Goal: Task Accomplishment & Management: Complete application form

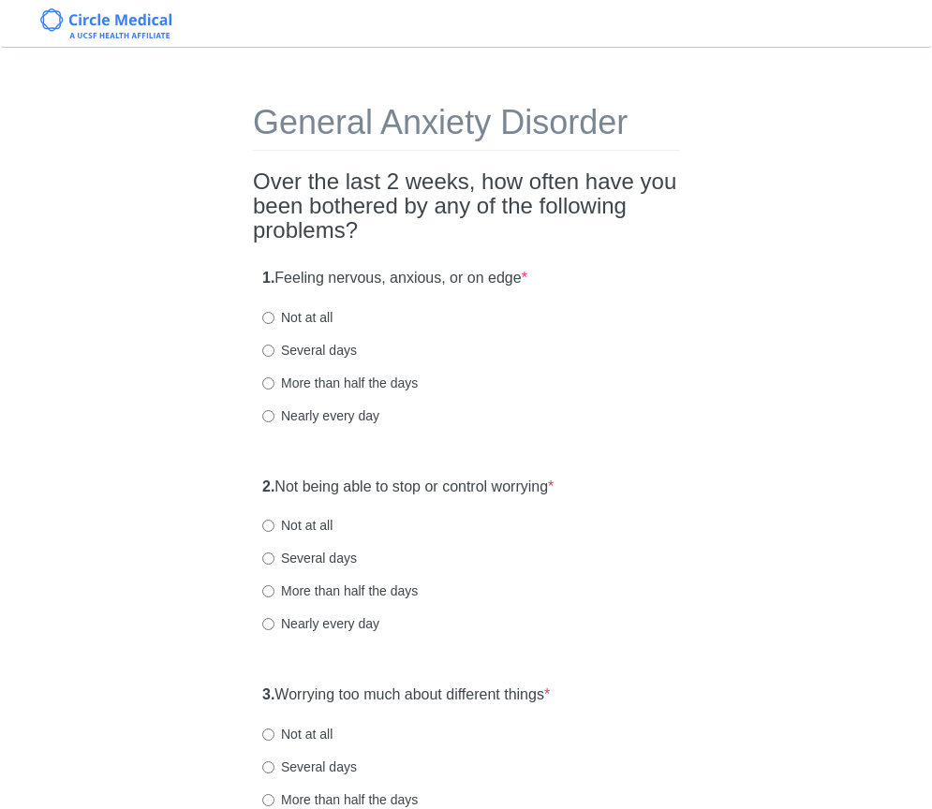
click at [637, 213] on h2 "Over the last 2 weeks, how often have you been bothered by any of the following…" at bounding box center [466, 207] width 426 height 74
click at [637, 214] on h2 "Over the last 2 weeks, how often have you been bothered by any of the following…" at bounding box center [466, 207] width 426 height 74
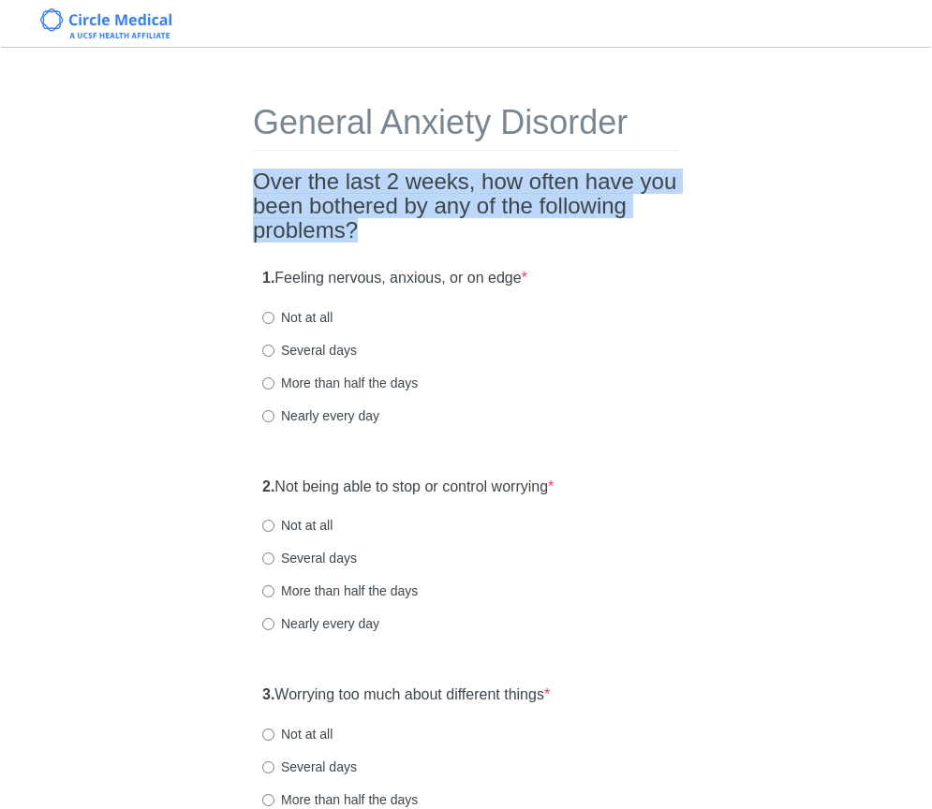
drag, startPoint x: 257, startPoint y: 184, endPoint x: 486, endPoint y: 242, distance: 236.5
click at [486, 242] on h2 "Over the last 2 weeks, how often have you been bothered by any of the following…" at bounding box center [466, 207] width 426 height 74
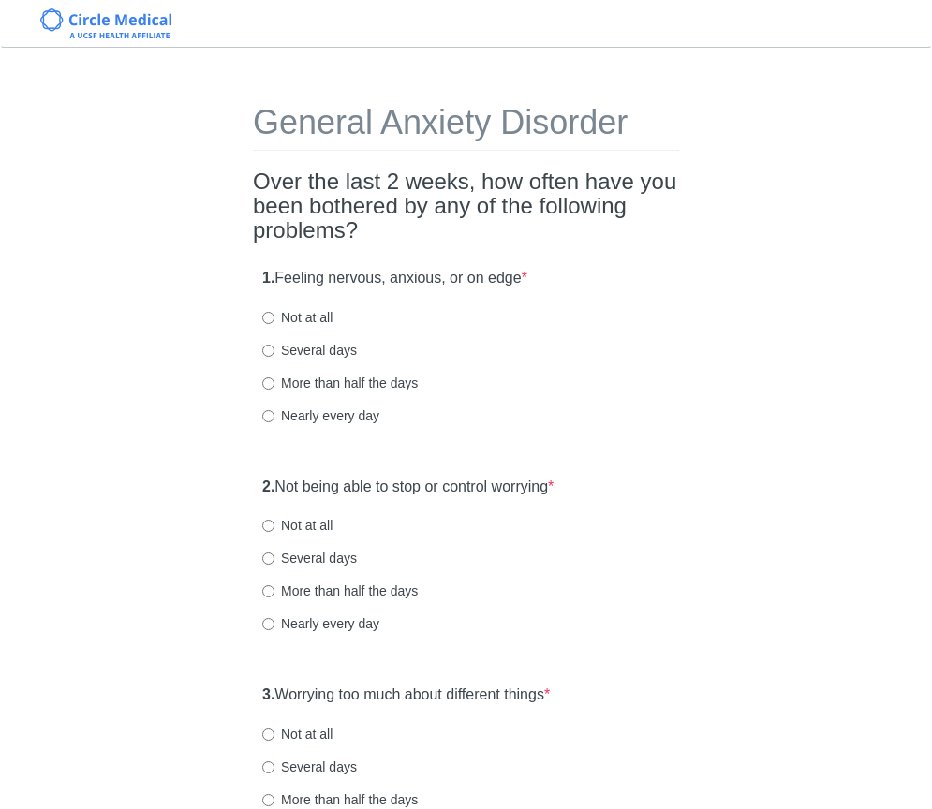
click at [490, 241] on h2 "Over the last 2 weeks, how often have you been bothered by any of the following…" at bounding box center [466, 207] width 426 height 74
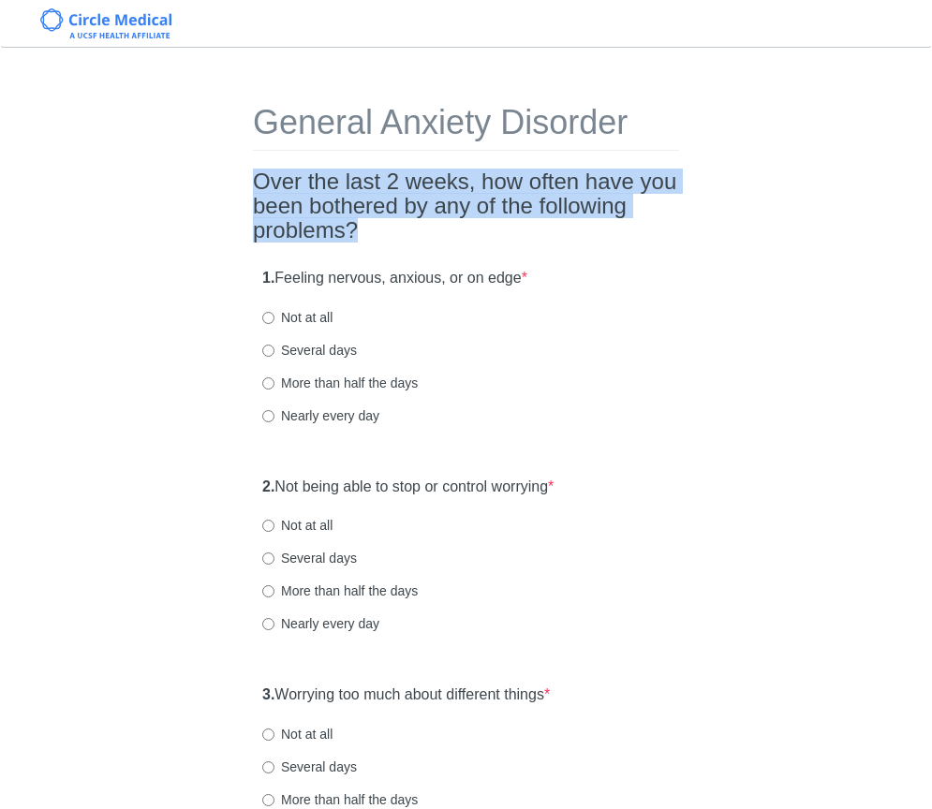
drag, startPoint x: 505, startPoint y: 235, endPoint x: 221, endPoint y: 191, distance: 287.2
click at [406, 213] on h2 "Over the last 2 weeks, how often have you been bothered by any of the following…" at bounding box center [466, 207] width 426 height 74
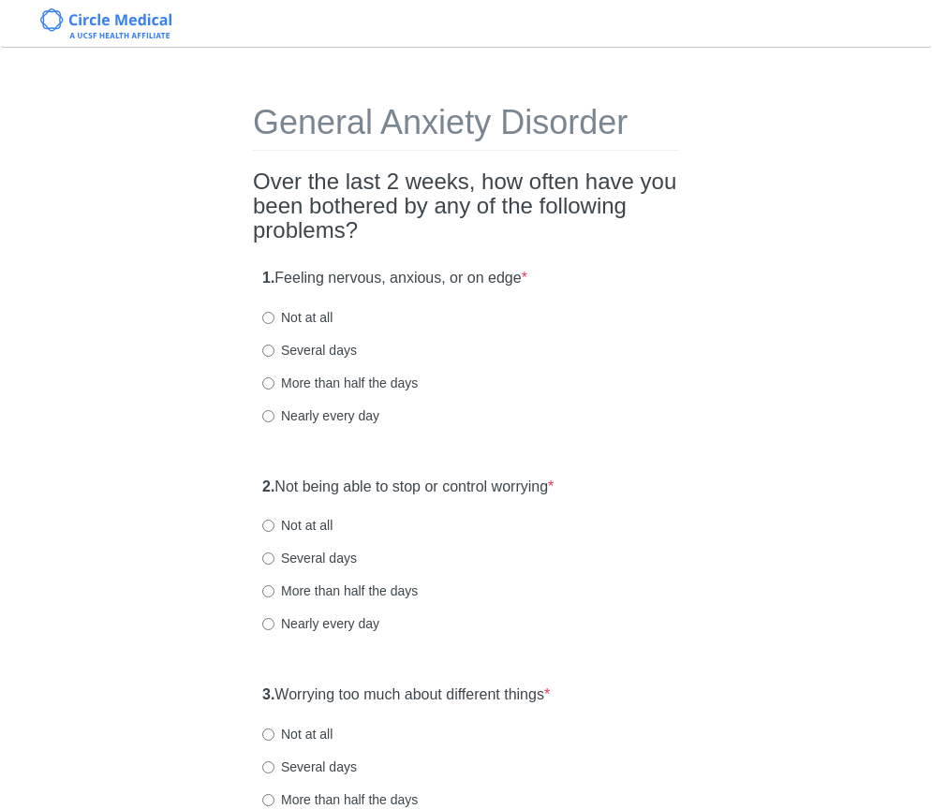
click at [462, 226] on h2 "Over the last 2 weeks, how often have you been bothered by any of the following…" at bounding box center [466, 207] width 426 height 74
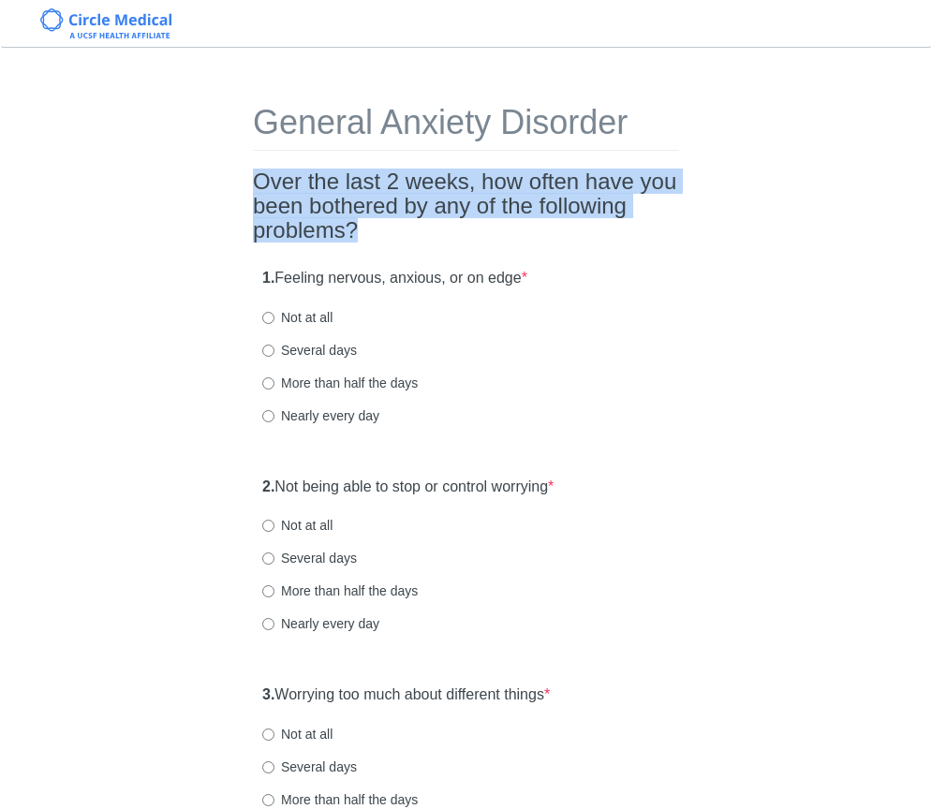
drag, startPoint x: 473, startPoint y: 229, endPoint x: 235, endPoint y: 189, distance: 241.3
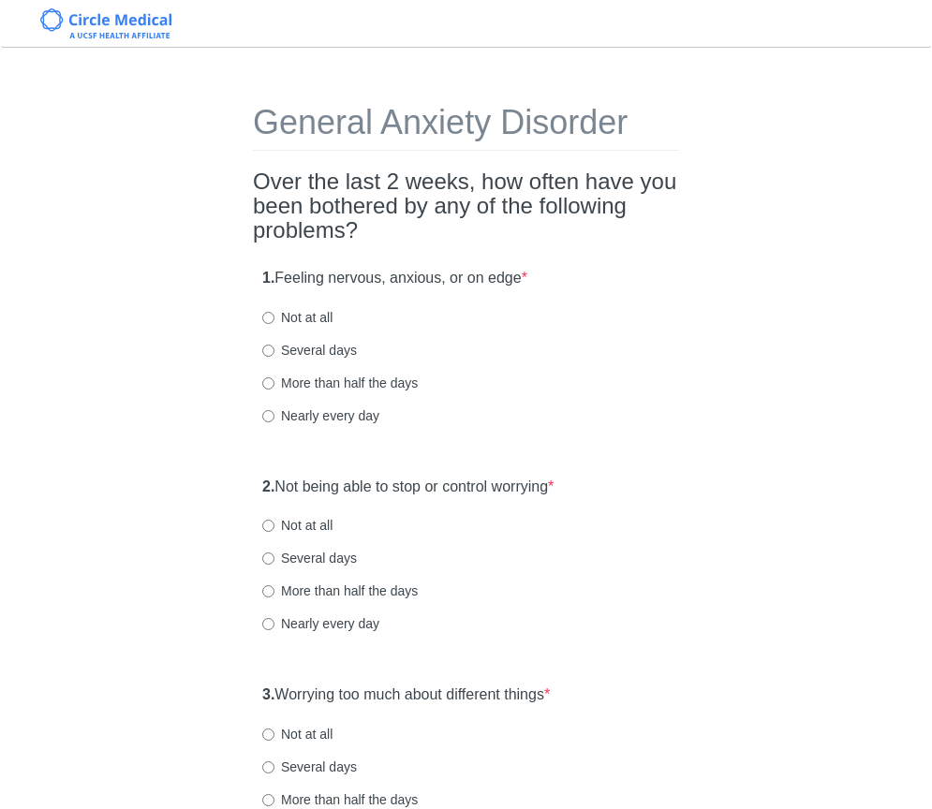
click at [299, 191] on h2 "Over the last 2 weeks, how often have you been bothered by any of the following…" at bounding box center [466, 207] width 426 height 74
click at [416, 218] on h2 "Over the last 2 weeks, how often have you been bothered by any of the following…" at bounding box center [466, 207] width 426 height 74
click at [464, 230] on h2 "Over the last 2 weeks, how often have you been bothered by any of the following…" at bounding box center [466, 207] width 426 height 74
click at [480, 237] on h2 "Over the last 2 weeks, how often have you been bothered by any of the following…" at bounding box center [466, 207] width 426 height 74
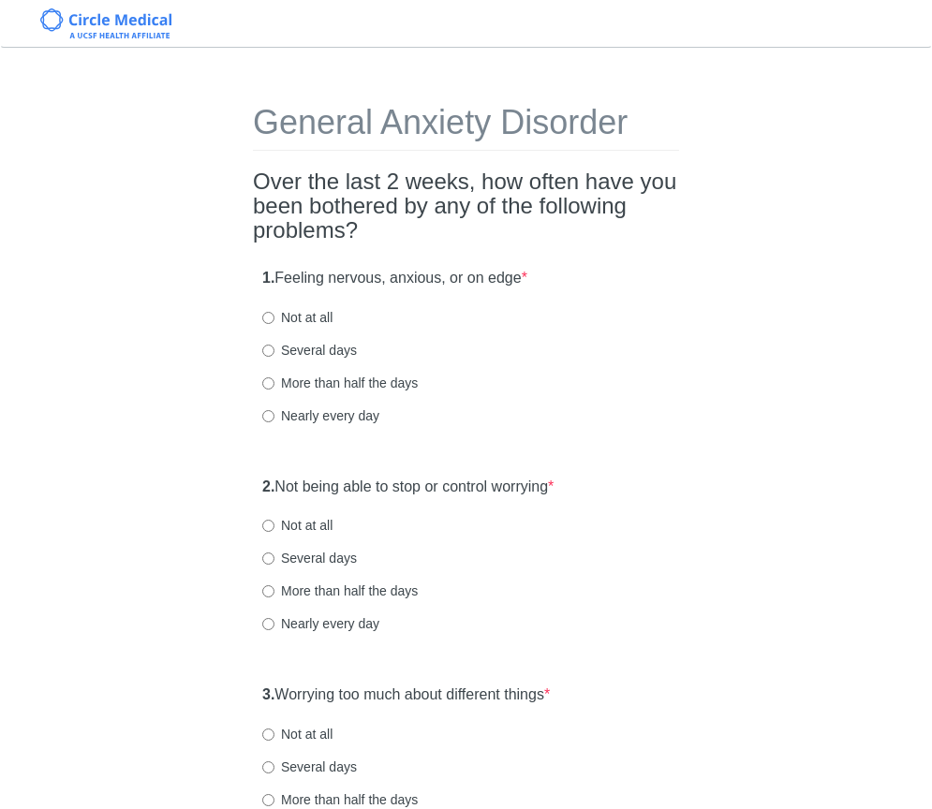
click at [480, 237] on h2 "Over the last 2 weeks, how often have you been bothered by any of the following…" at bounding box center [466, 207] width 426 height 74
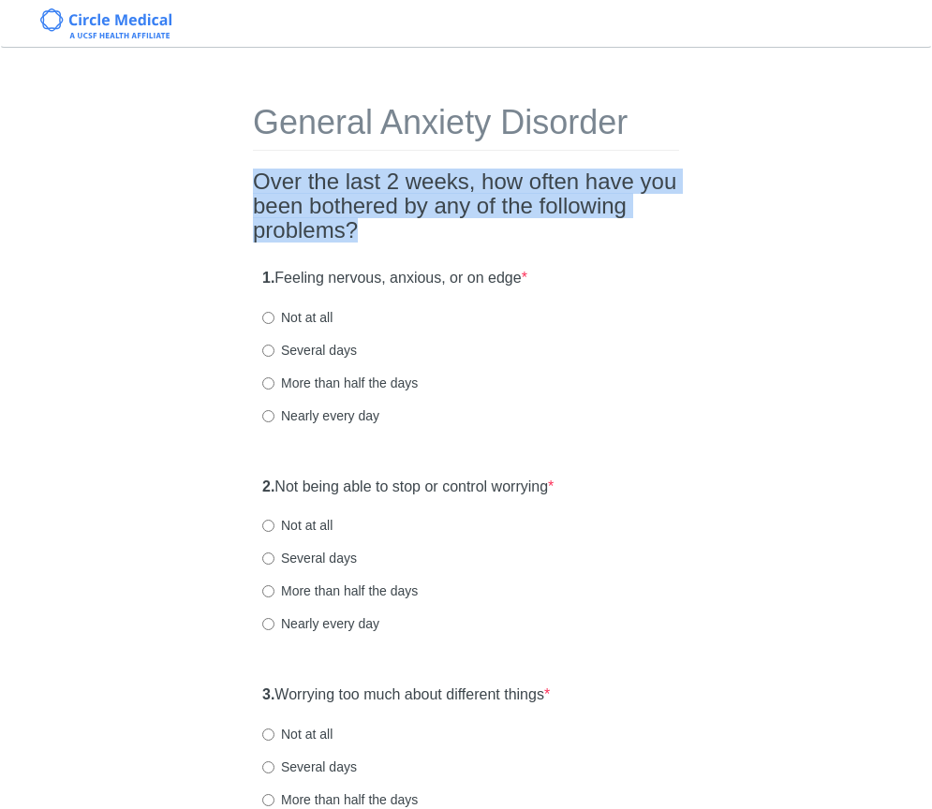
drag, startPoint x: 480, startPoint y: 233, endPoint x: 250, endPoint y: 182, distance: 236.1
drag, startPoint x: 250, startPoint y: 182, endPoint x: 462, endPoint y: 239, distance: 219.2
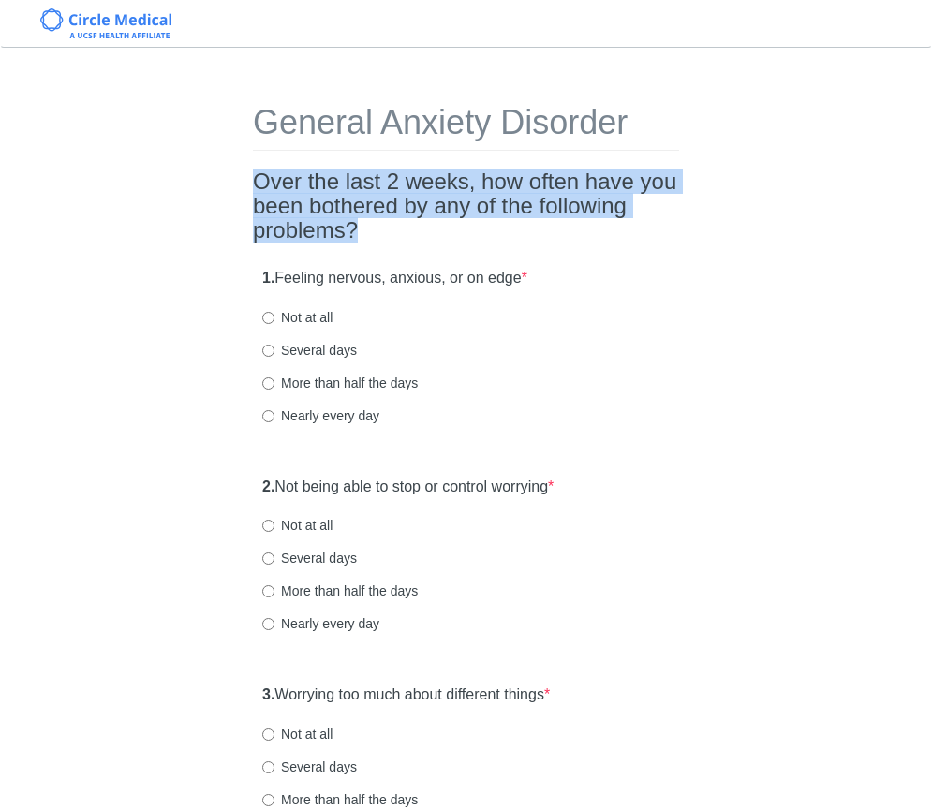
click at [464, 239] on h2 "Over the last 2 weeks, how often have you been bothered by any of the following…" at bounding box center [466, 207] width 426 height 74
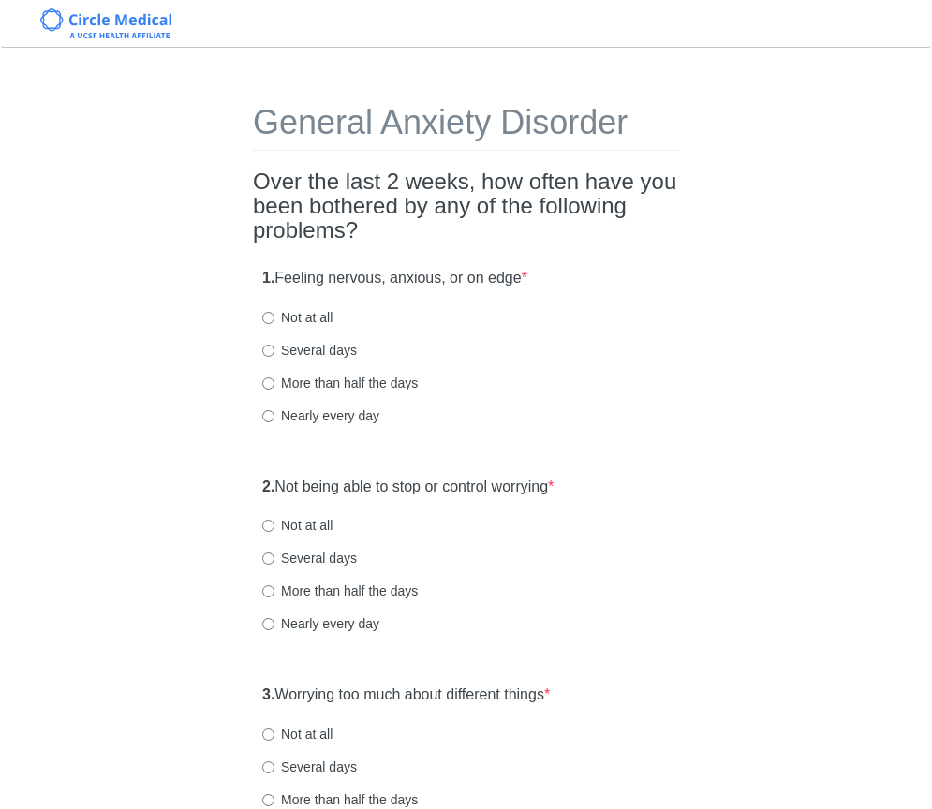
click at [469, 238] on h2 "Over the last 2 weeks, how often have you been bothered by any of the following…" at bounding box center [466, 207] width 426 height 74
click at [531, 221] on h2 "Over the last 2 weeks, how often have you been bothered by any of the following…" at bounding box center [466, 207] width 426 height 74
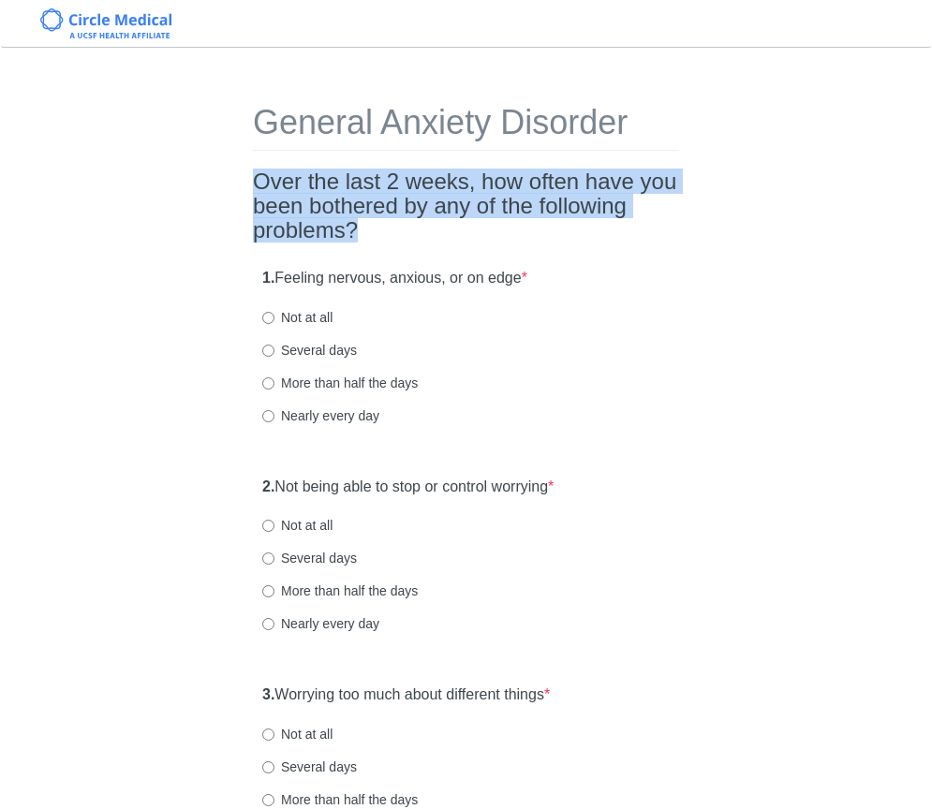
drag, startPoint x: 503, startPoint y: 228, endPoint x: 244, endPoint y: 178, distance: 263.2
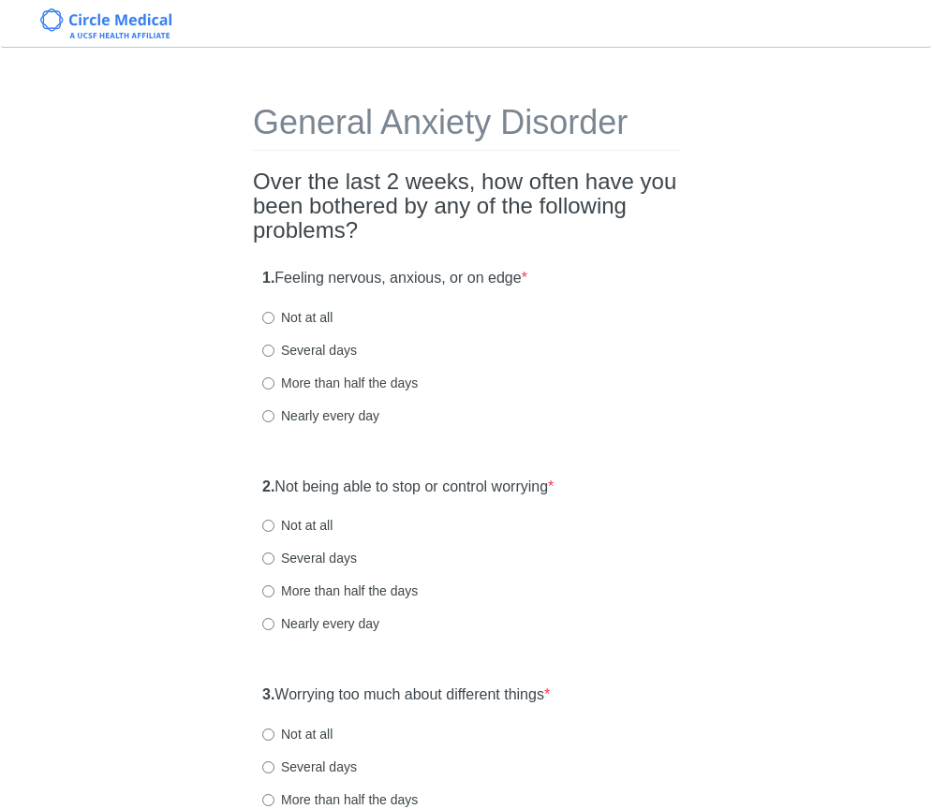
click at [260, 186] on h2 "Over the last 2 weeks, how often have you been bothered by any of the following…" at bounding box center [466, 207] width 426 height 74
click at [496, 224] on h2 "Over the last 2 weeks, how often have you been bothered by any of the following…" at bounding box center [466, 207] width 426 height 74
click at [498, 229] on h2 "Over the last 2 weeks, how often have you been bothered by any of the following…" at bounding box center [466, 207] width 426 height 74
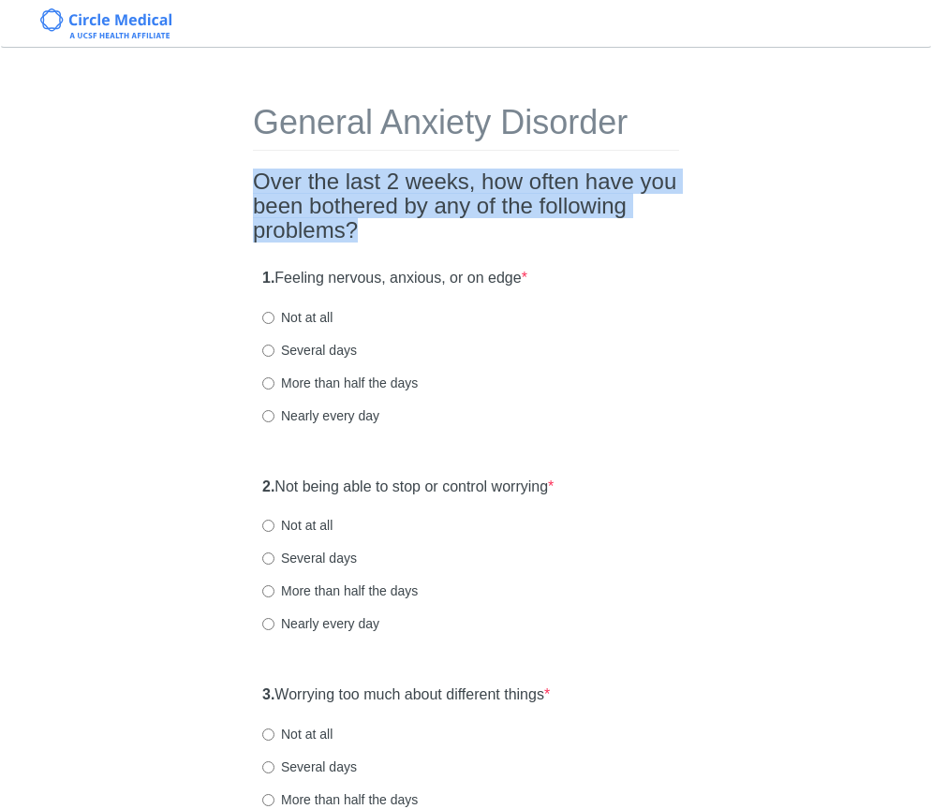
drag, startPoint x: 507, startPoint y: 230, endPoint x: 228, endPoint y: 184, distance: 282.8
drag, startPoint x: 235, startPoint y: 181, endPoint x: 510, endPoint y: 232, distance: 280.1
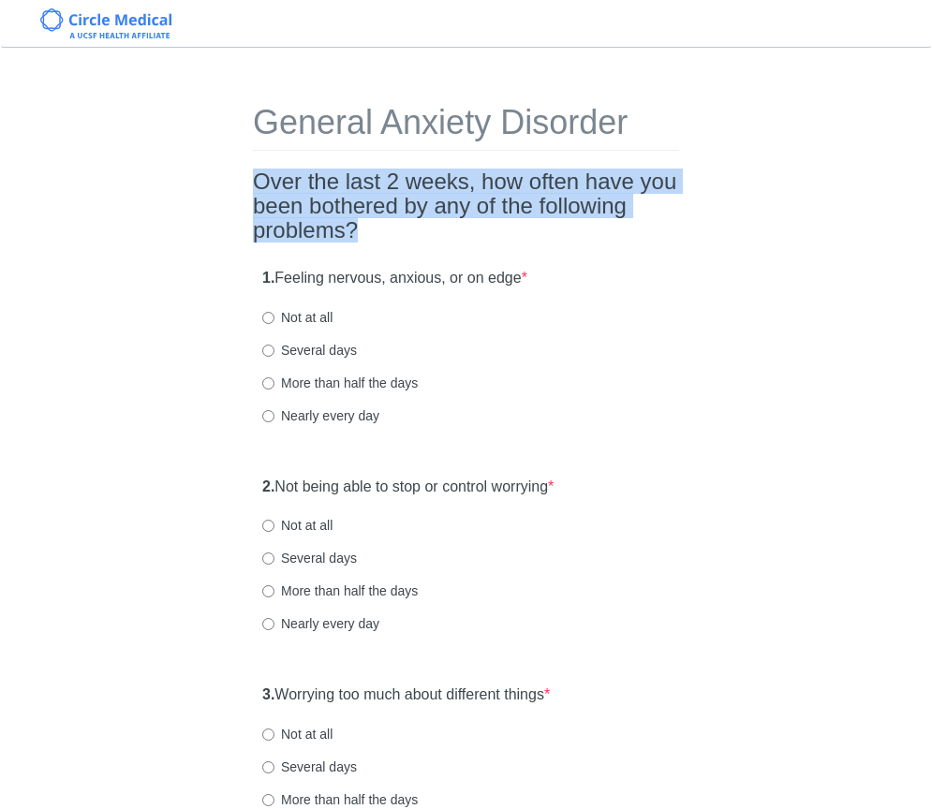
click at [510, 232] on h2 "Over the last 2 weeks, how often have you been bothered by any of the following…" at bounding box center [466, 207] width 426 height 74
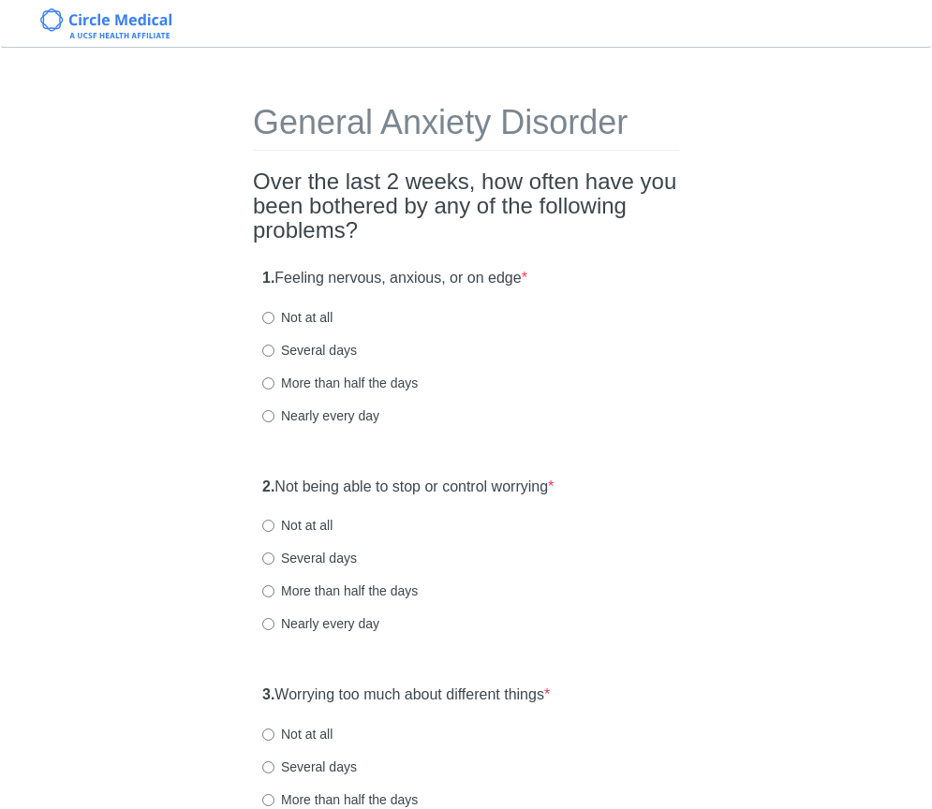
click at [510, 232] on h2 "Over the last 2 weeks, how often have you been bothered by any of the following…" at bounding box center [466, 207] width 426 height 74
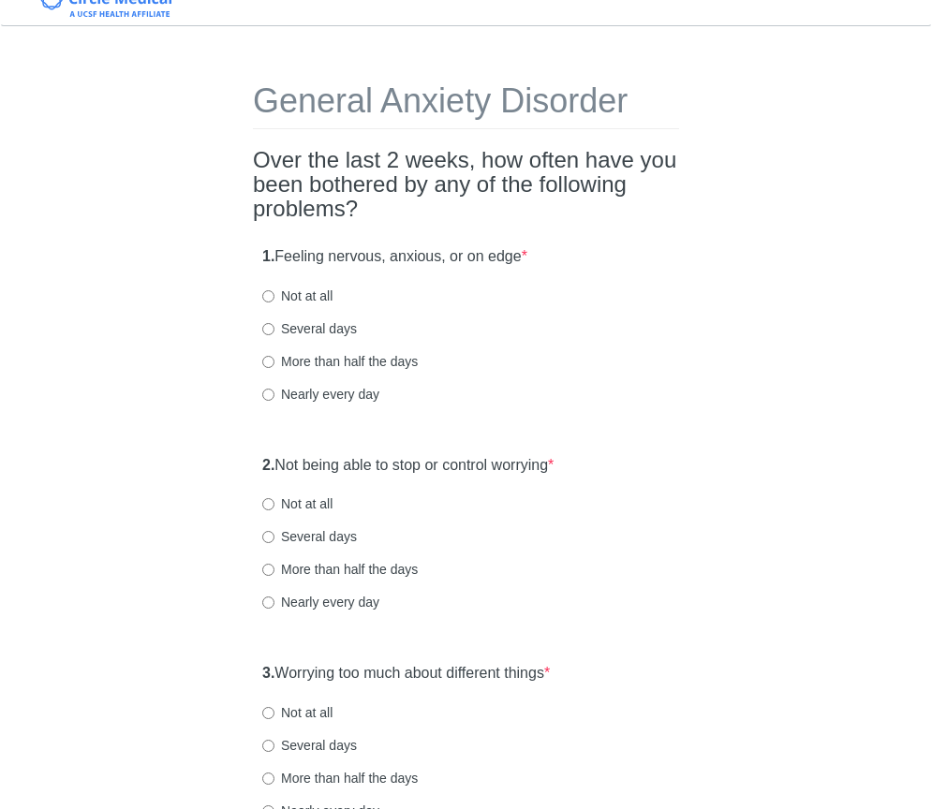
scroll to position [22, 0]
click at [397, 248] on label "1. Feeling nervous, anxious, or on edge *" at bounding box center [394, 257] width 265 height 22
click at [274, 356] on label "More than half the days" at bounding box center [339, 361] width 155 height 19
click at [274, 356] on input "More than half the days" at bounding box center [268, 362] width 12 height 12
radio input "true"
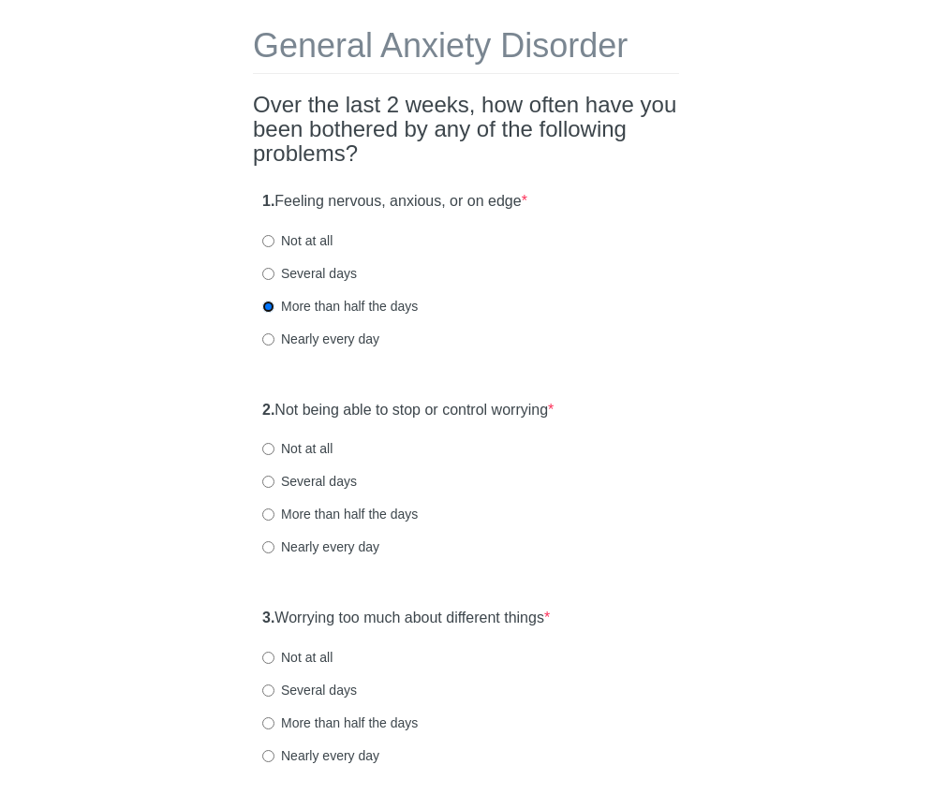
scroll to position [81, 0]
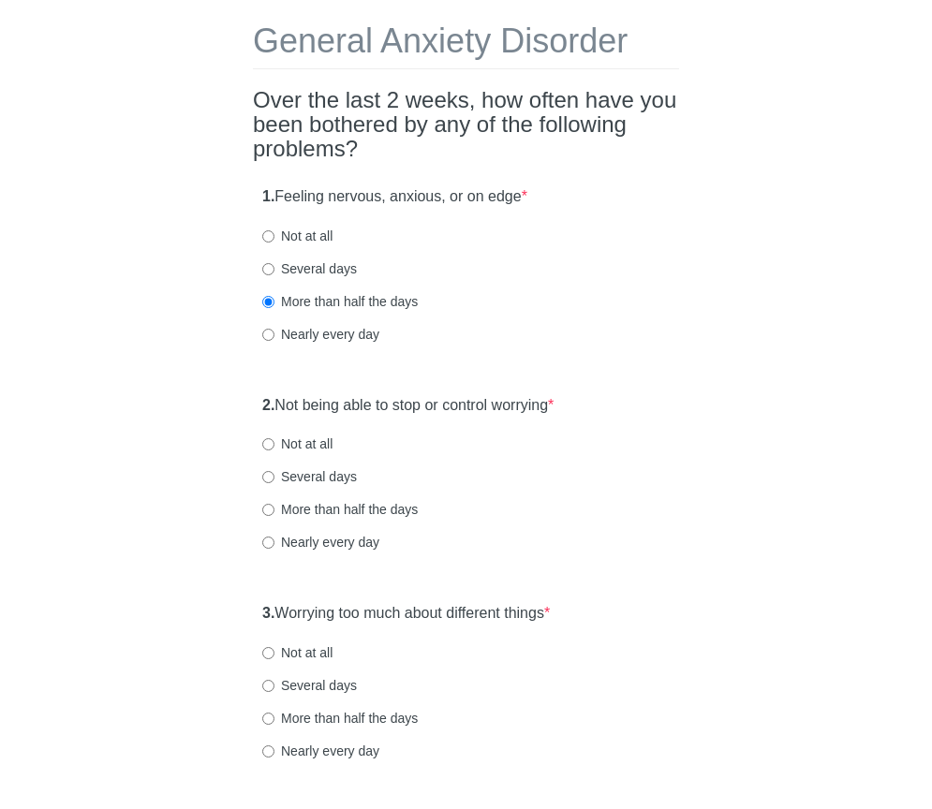
click at [279, 481] on label "Several days" at bounding box center [309, 476] width 95 height 19
click at [274, 481] on input "Several days" at bounding box center [268, 477] width 12 height 12
radio input "true"
click at [274, 536] on label "Nearly every day" at bounding box center [320, 542] width 117 height 19
click at [274, 537] on input "Nearly every day" at bounding box center [268, 543] width 12 height 12
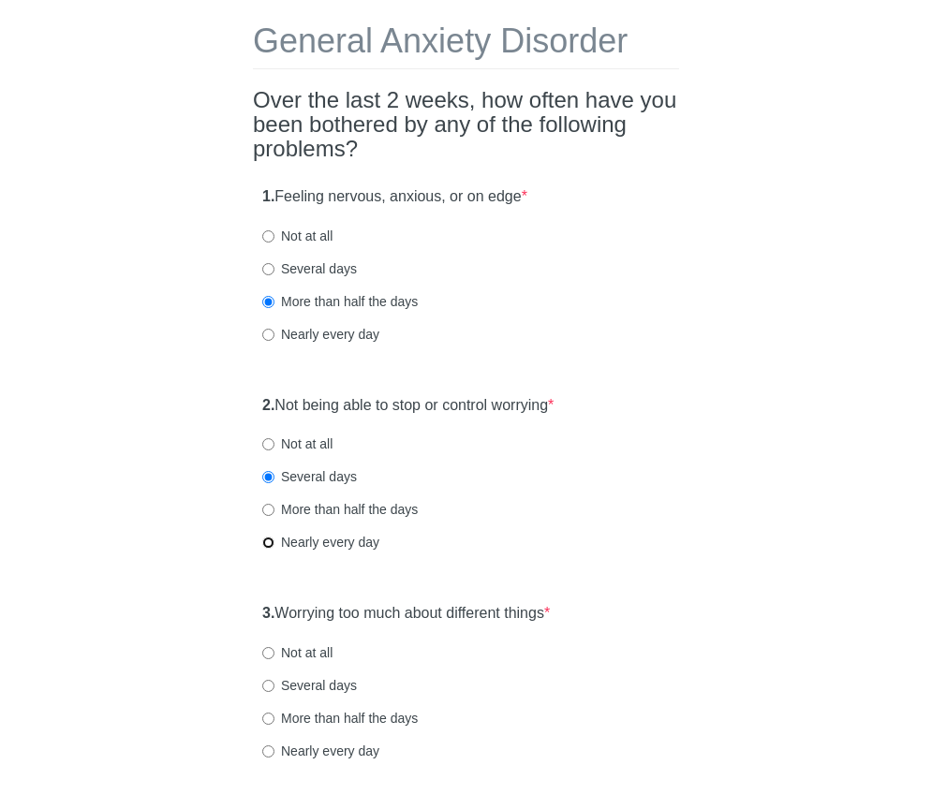
radio input "true"
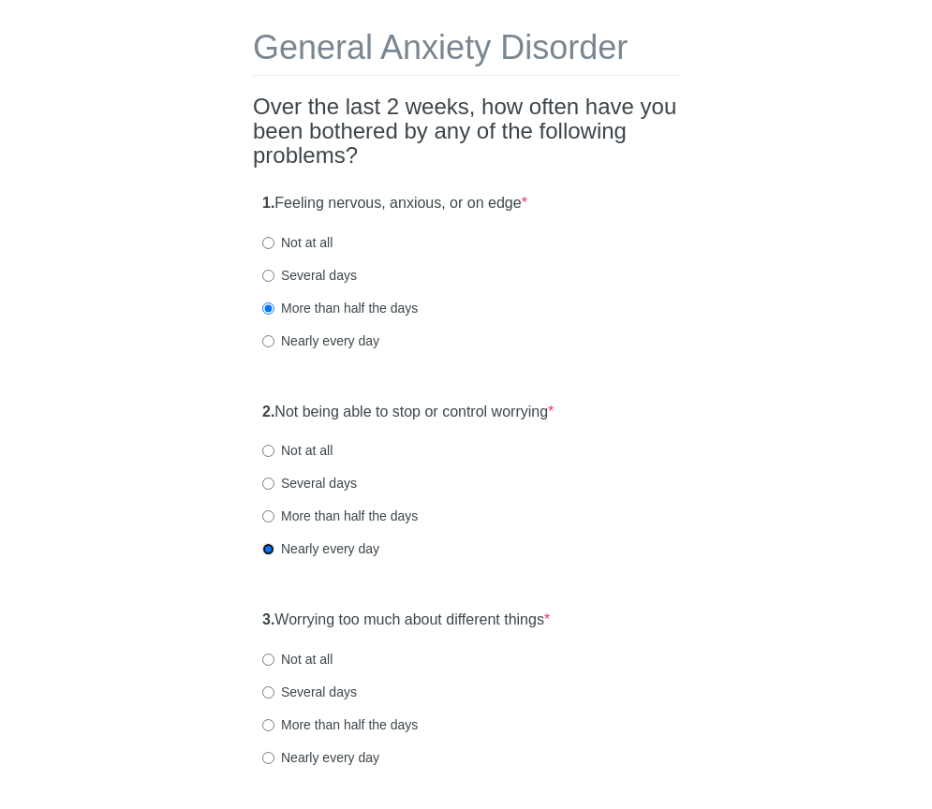
scroll to position [497, 0]
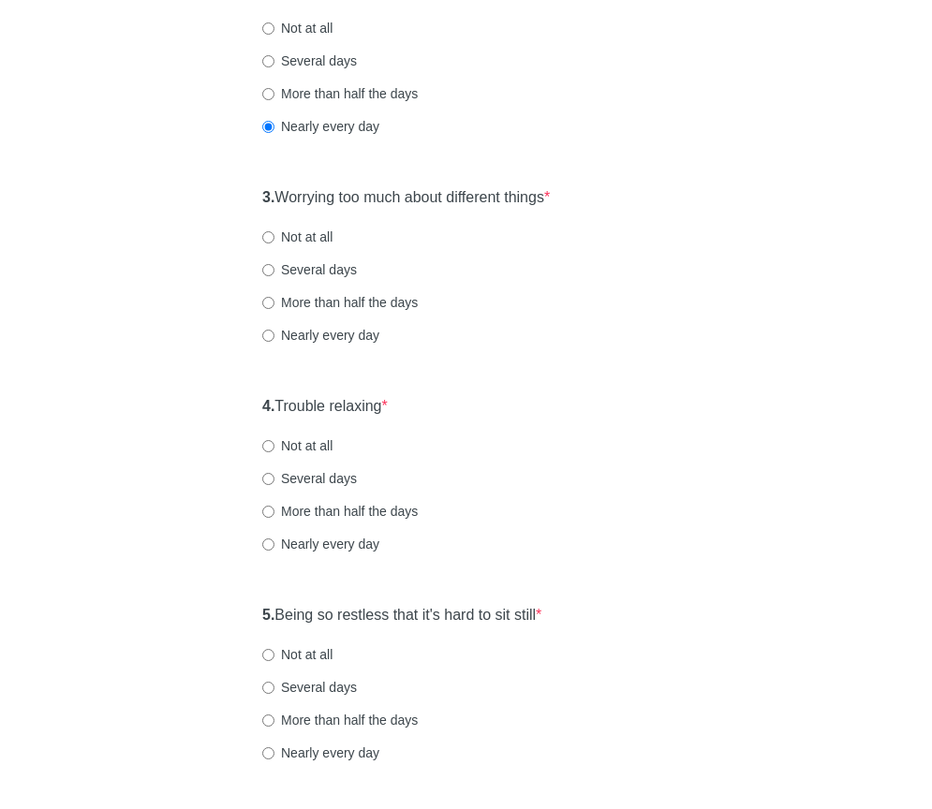
click at [268, 329] on label "Nearly every day" at bounding box center [320, 335] width 117 height 19
click at [268, 330] on input "Nearly every day" at bounding box center [268, 336] width 12 height 12
radio input "true"
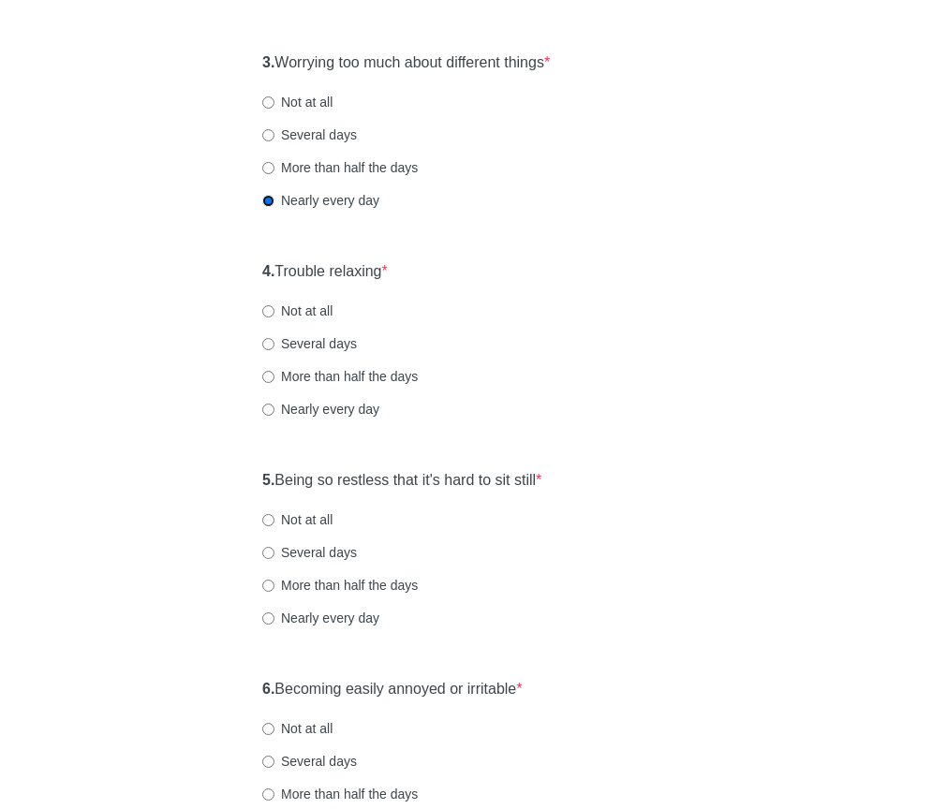
scroll to position [634, 0]
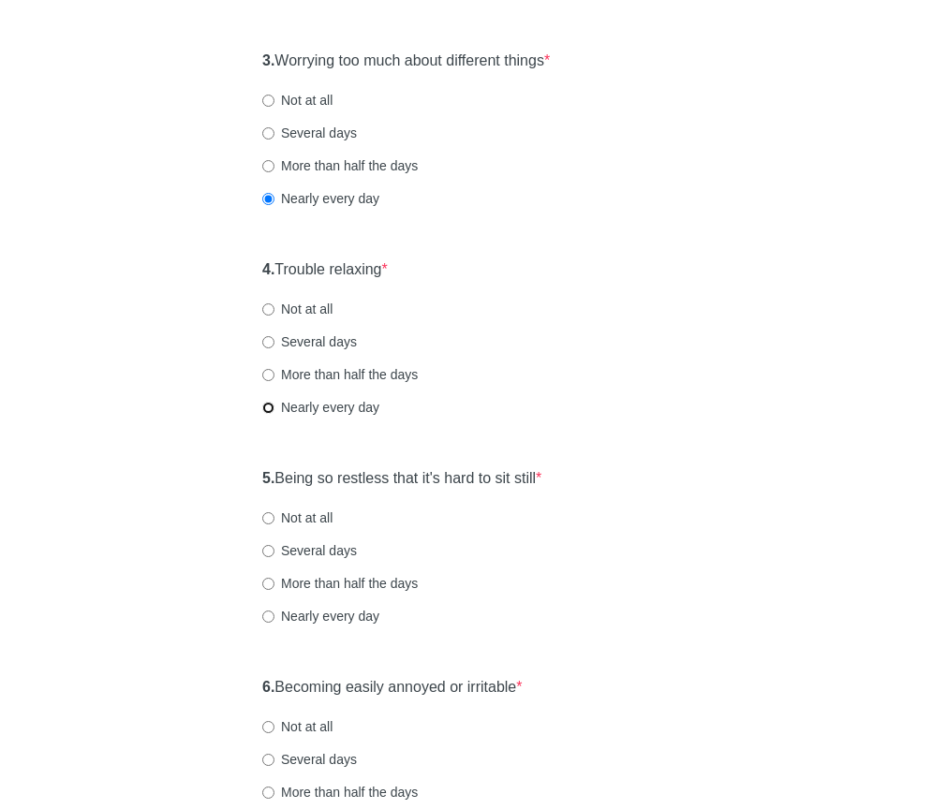
click at [267, 408] on input "Nearly every day" at bounding box center [268, 408] width 12 height 12
radio input "true"
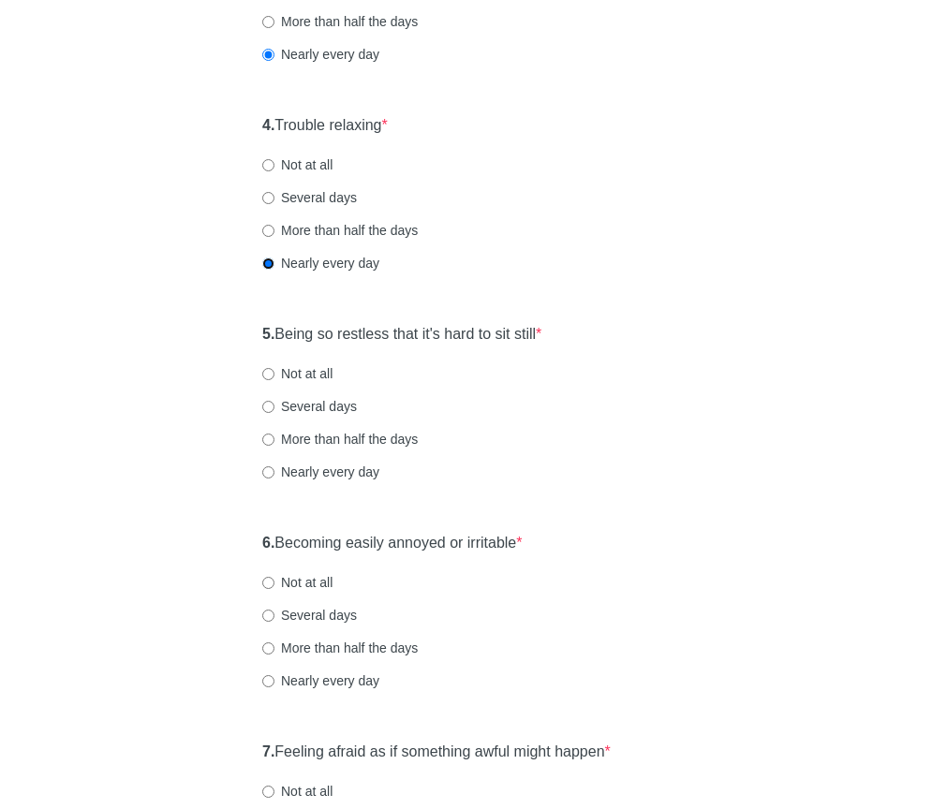
scroll to position [800, 0]
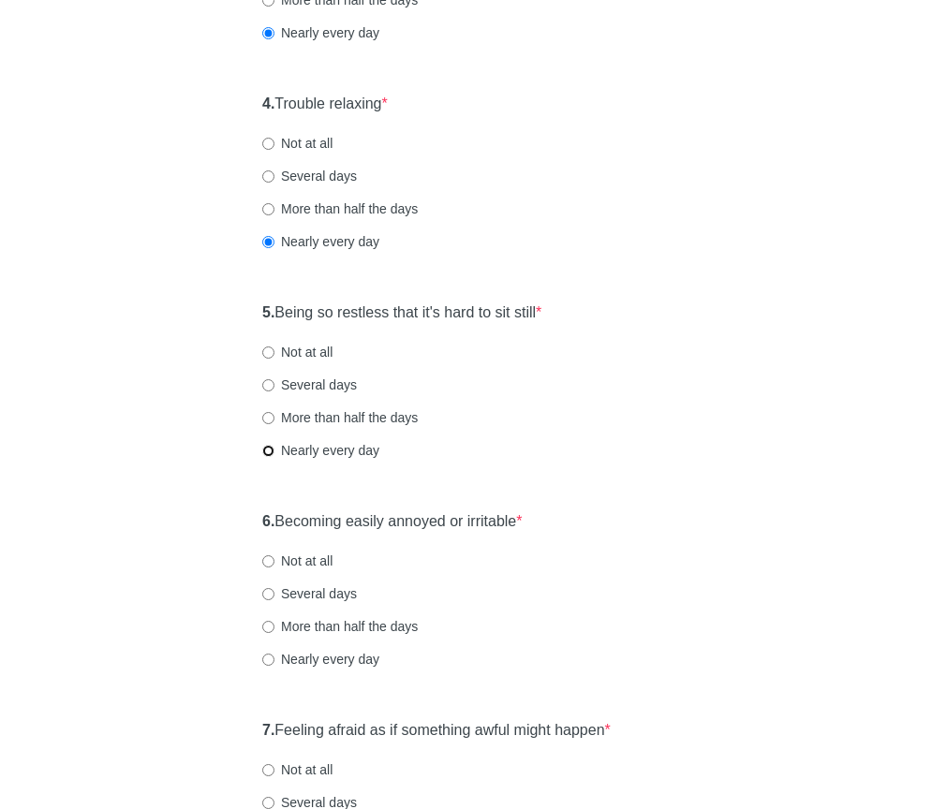
click at [270, 450] on input "Nearly every day" at bounding box center [268, 451] width 12 height 12
radio input "true"
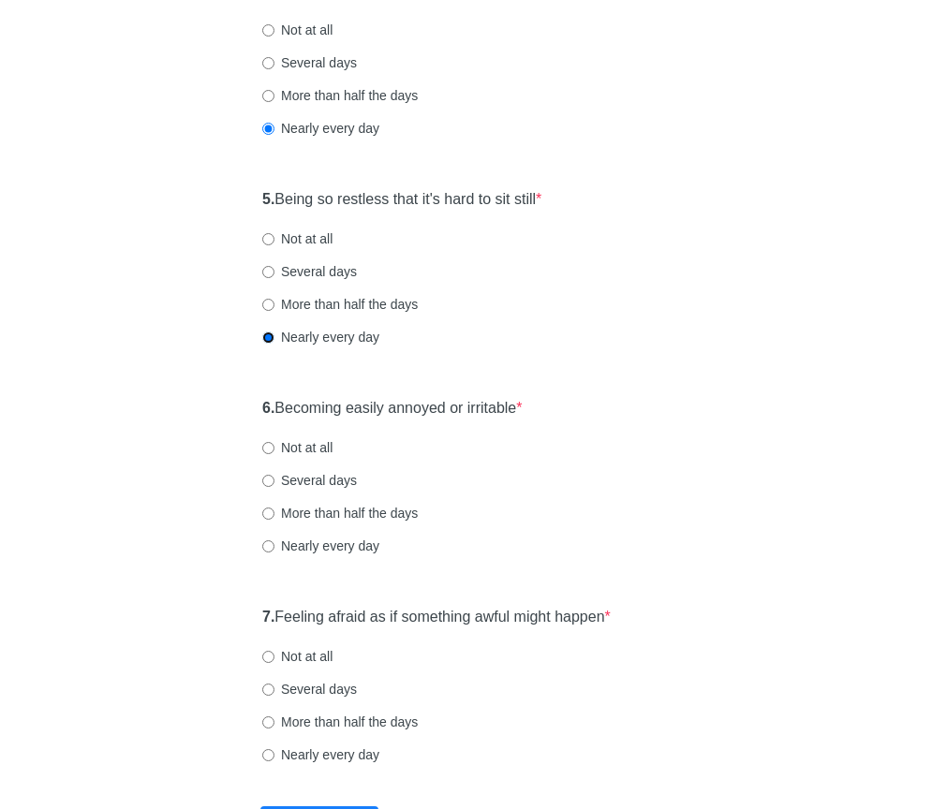
scroll to position [945, 0]
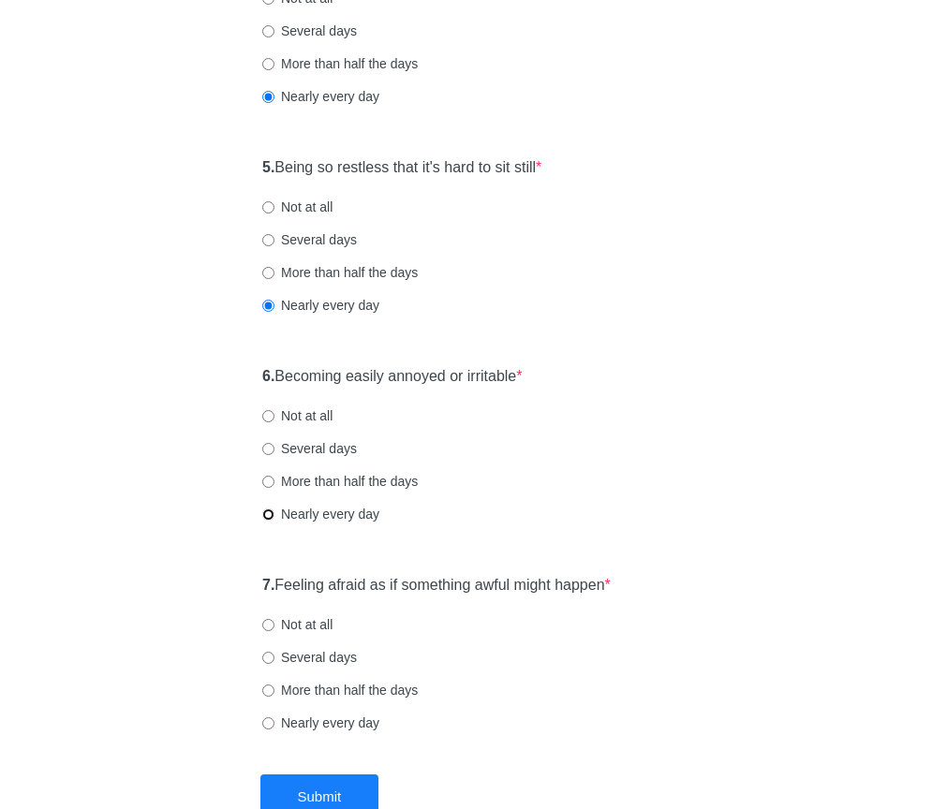
click at [268, 512] on input "Nearly every day" at bounding box center [268, 515] width 12 height 12
radio input "true"
click at [269, 487] on label "More than half the days" at bounding box center [339, 481] width 155 height 19
click at [269, 487] on input "More than half the days" at bounding box center [268, 482] width 12 height 12
radio input "true"
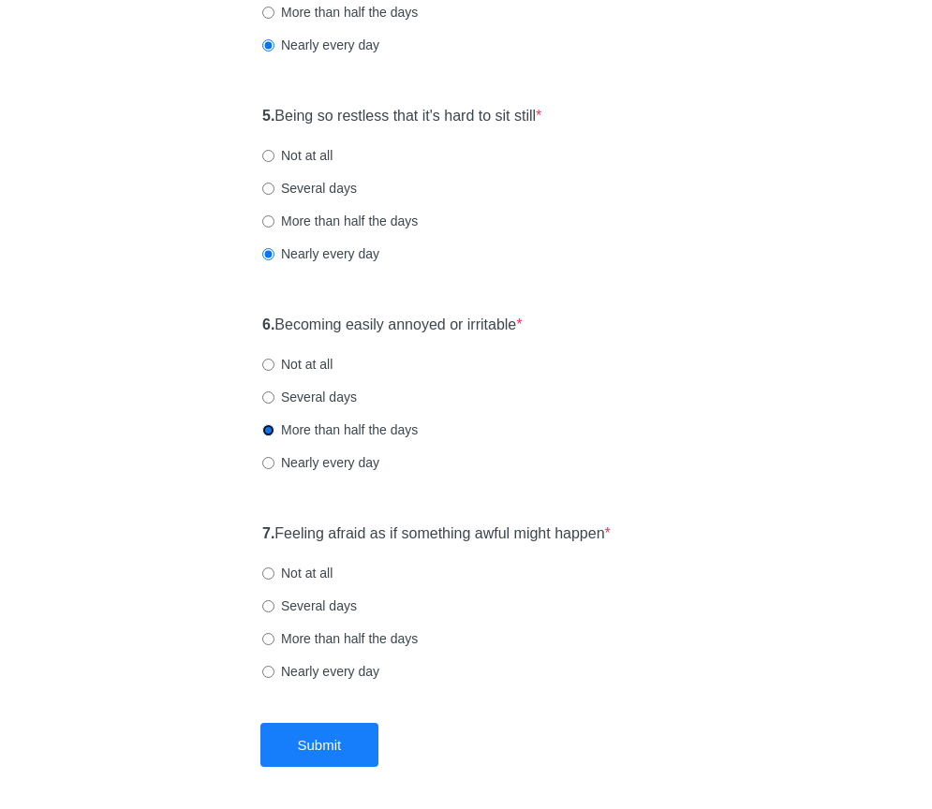
scroll to position [1022, 0]
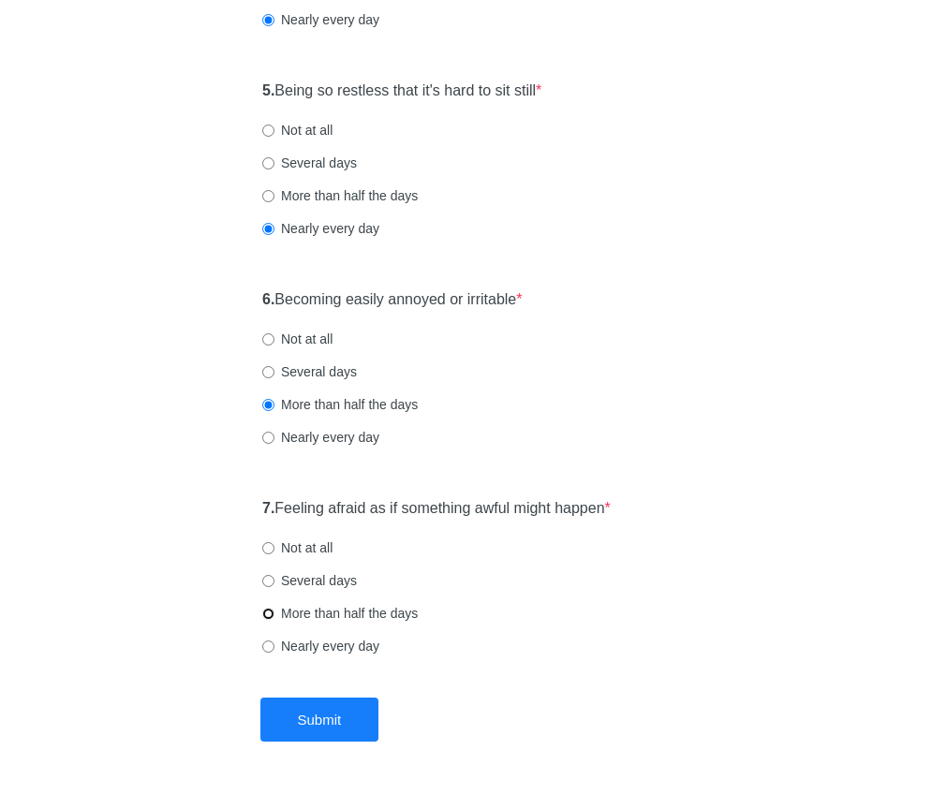
click at [270, 614] on input "More than half the days" at bounding box center [268, 614] width 12 height 12
radio input "true"
drag, startPoint x: 337, startPoint y: 710, endPoint x: 377, endPoint y: 670, distance: 57.0
click at [336, 710] on button "Submit" at bounding box center [319, 720] width 119 height 44
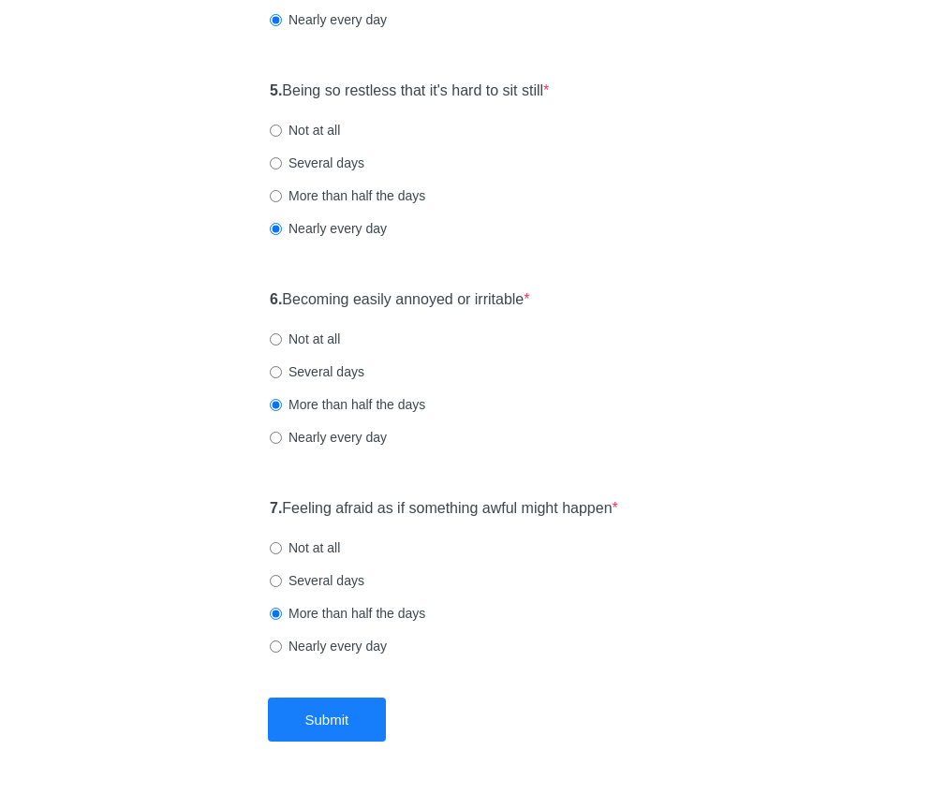
scroll to position [0, 0]
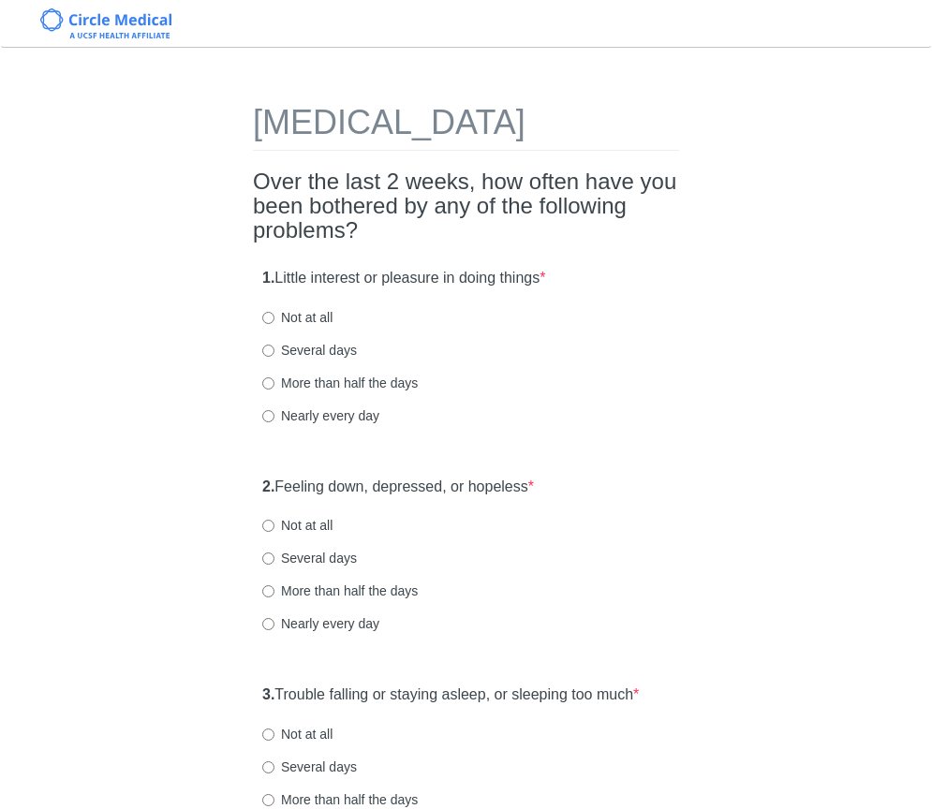
click at [443, 243] on h2 "Over the last 2 weeks, how often have you been bothered by any of the following…" at bounding box center [466, 207] width 426 height 74
click at [490, 243] on h2 "Over the last 2 weeks, how often have you been bothered by any of the following…" at bounding box center [466, 207] width 426 height 74
click at [494, 243] on h2 "Over the last 2 weeks, how often have you been bothered by any of the following…" at bounding box center [466, 207] width 426 height 74
click at [487, 243] on h2 "Over the last 2 weeks, how often have you been bothered by any of the following…" at bounding box center [466, 207] width 426 height 74
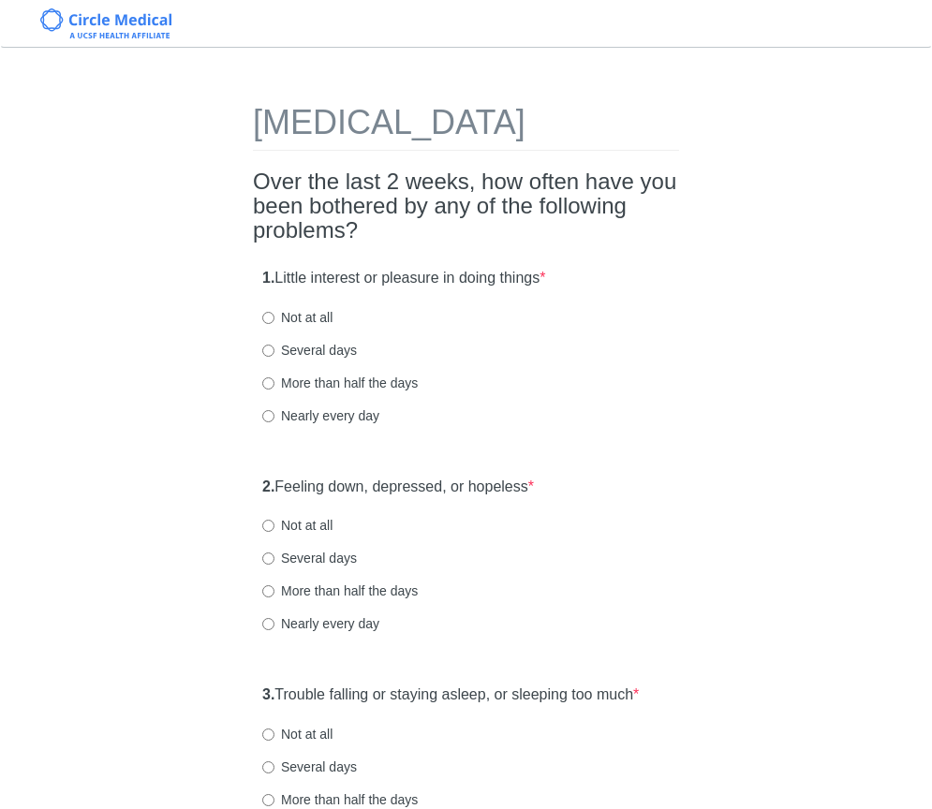
click at [487, 243] on h2 "Over the last 2 weeks, how often have you been bothered by any of the following…" at bounding box center [466, 207] width 426 height 74
drag, startPoint x: 272, startPoint y: 423, endPoint x: 291, endPoint y: 423, distance: 19.7
click at [273, 390] on input "More than half the days" at bounding box center [268, 383] width 12 height 12
radio input "true"
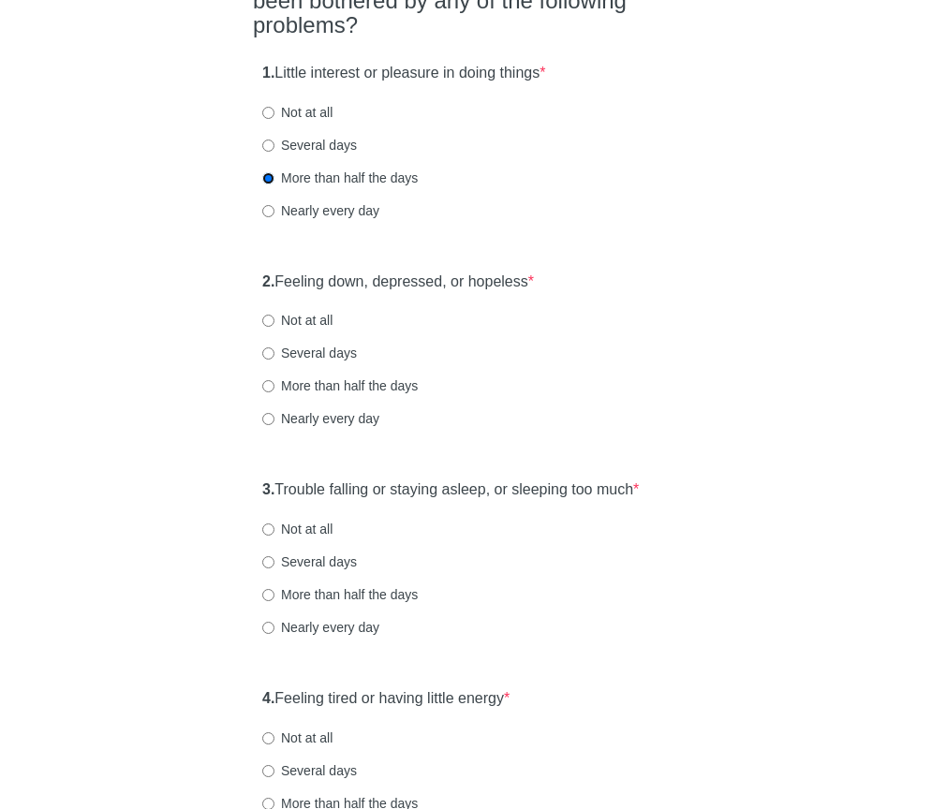
scroll to position [209, 0]
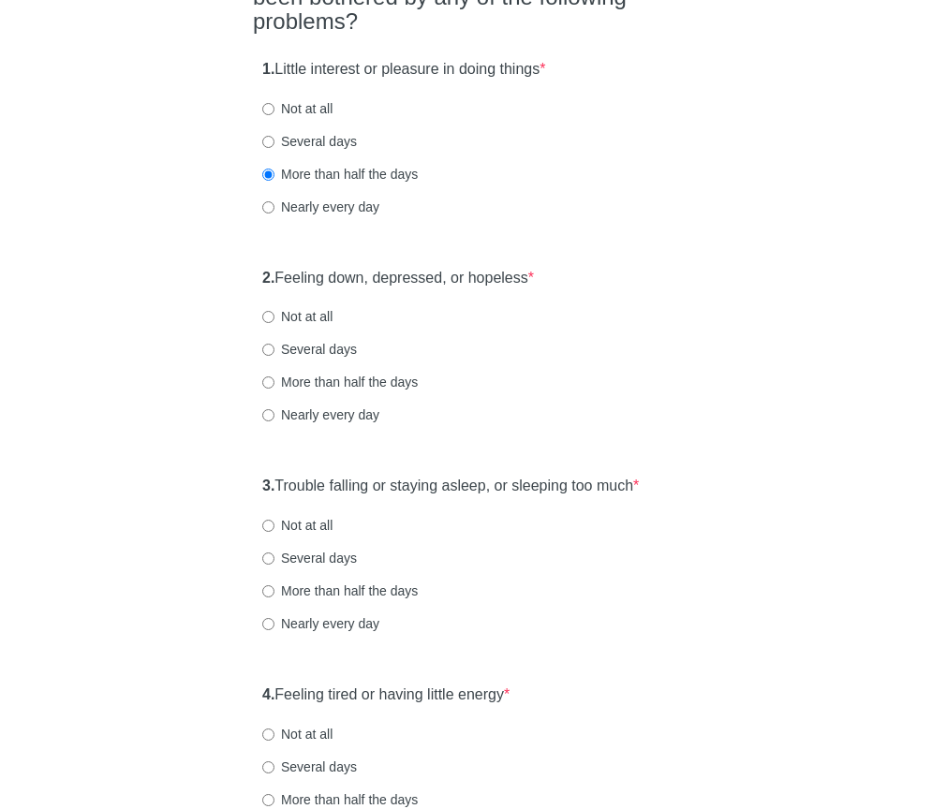
click at [274, 391] on label "More than half the days" at bounding box center [339, 382] width 155 height 19
click at [274, 389] on input "More than half the days" at bounding box center [268, 382] width 12 height 12
radio input "true"
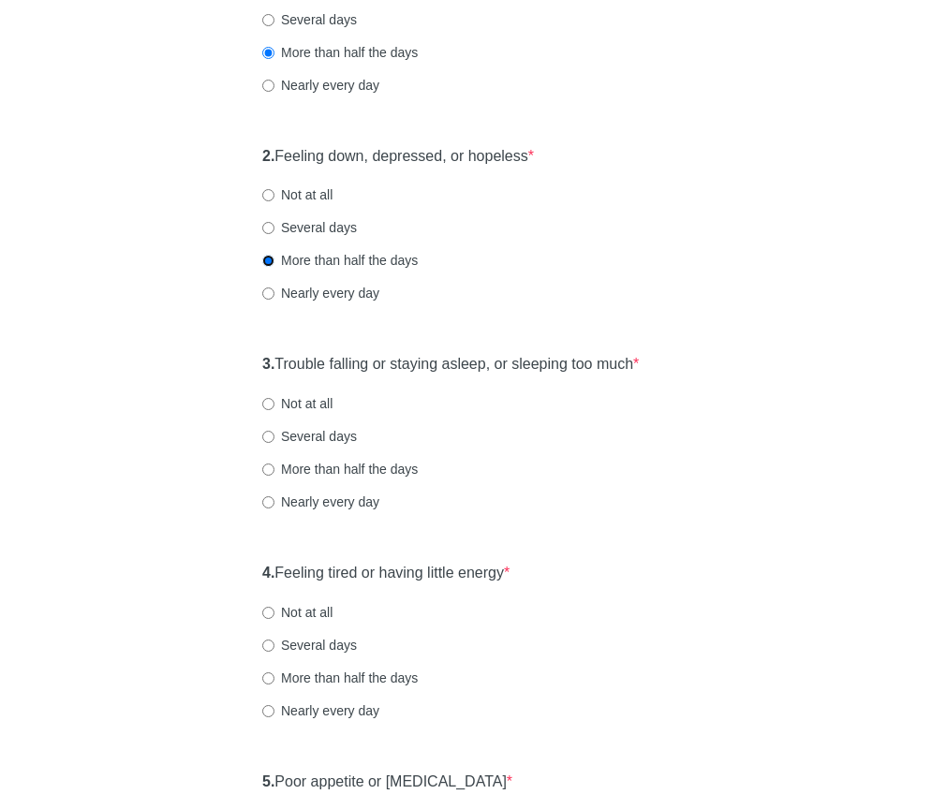
scroll to position [332, 0]
click at [272, 475] on input "More than half the days" at bounding box center [268, 469] width 12 height 12
radio input "true"
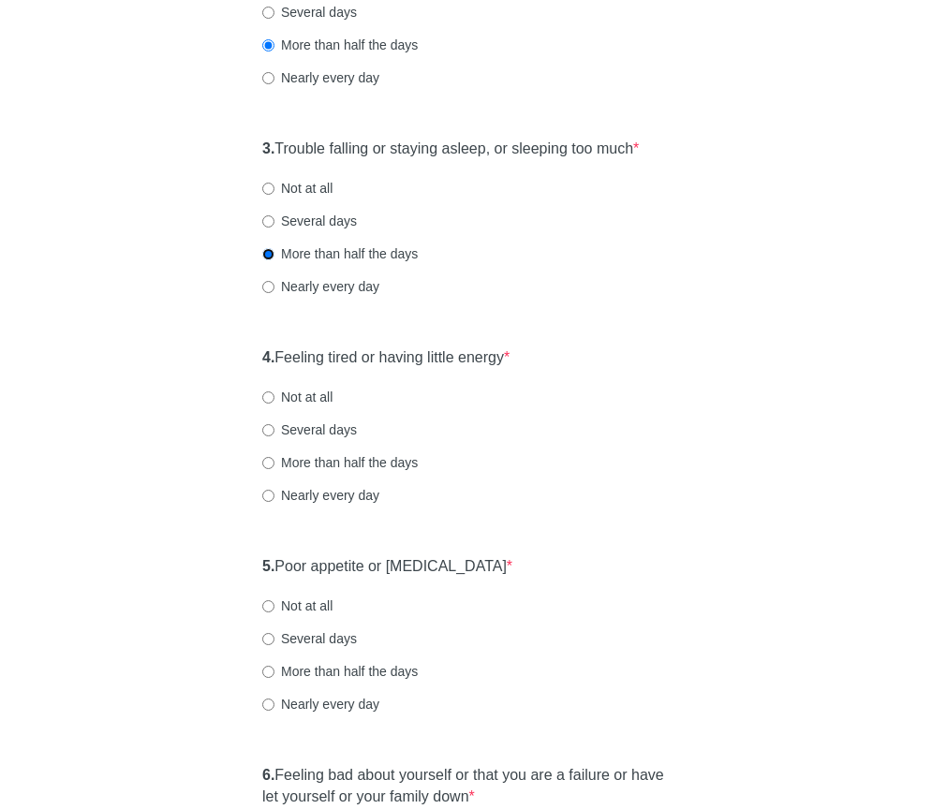
scroll to position [550, 0]
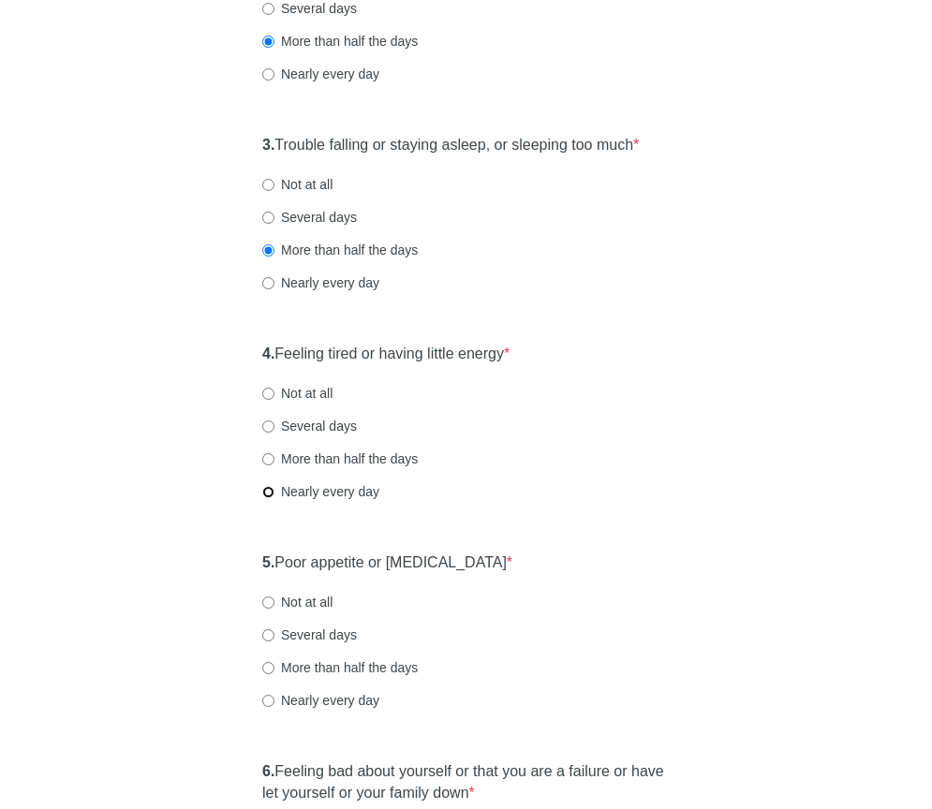
click at [272, 498] on input "Nearly every day" at bounding box center [268, 492] width 12 height 12
radio input "true"
click at [279, 435] on label "Several days" at bounding box center [309, 426] width 95 height 19
click at [274, 433] on input "Several days" at bounding box center [268, 427] width 12 height 12
radio input "true"
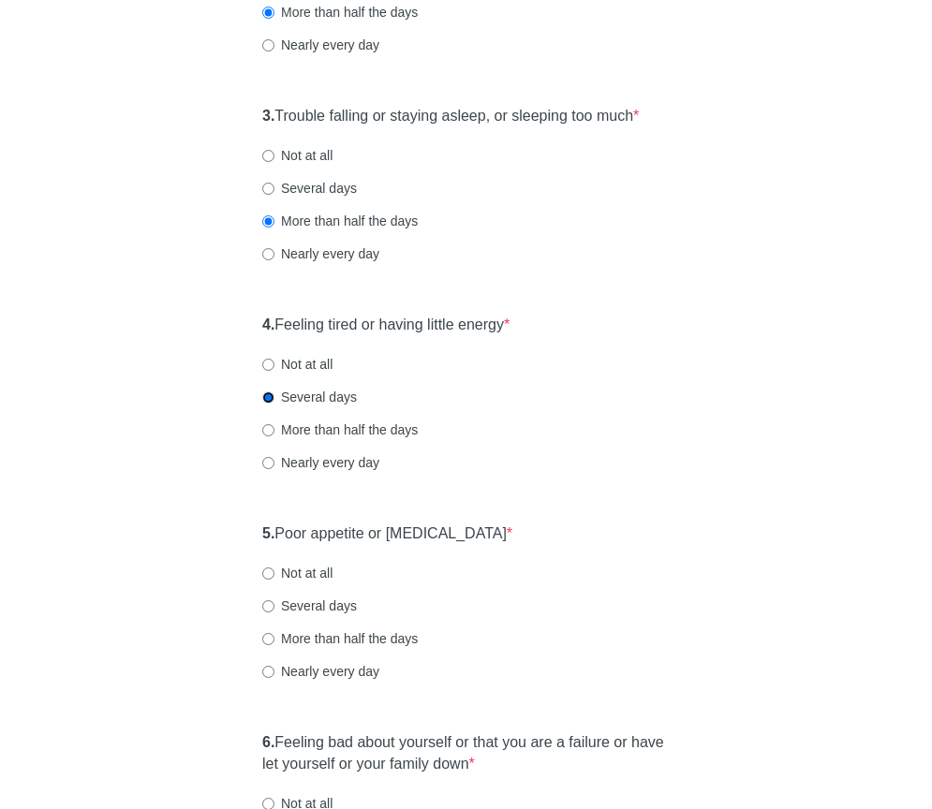
scroll to position [686, 0]
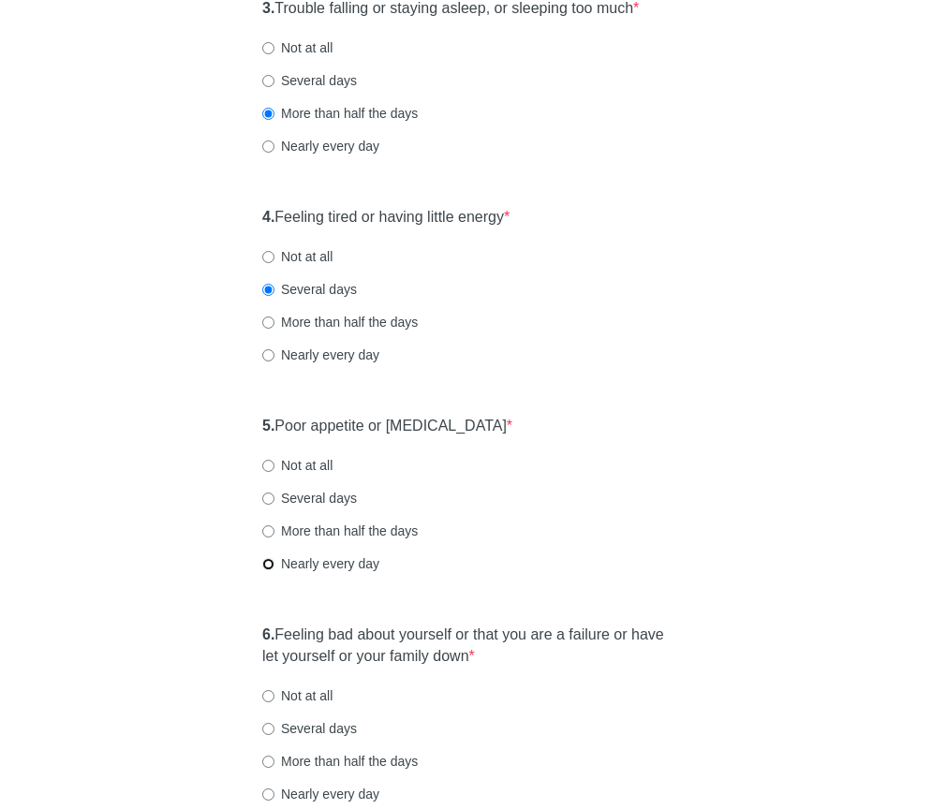
click at [273, 570] on input "Nearly every day" at bounding box center [268, 564] width 12 height 12
radio input "true"
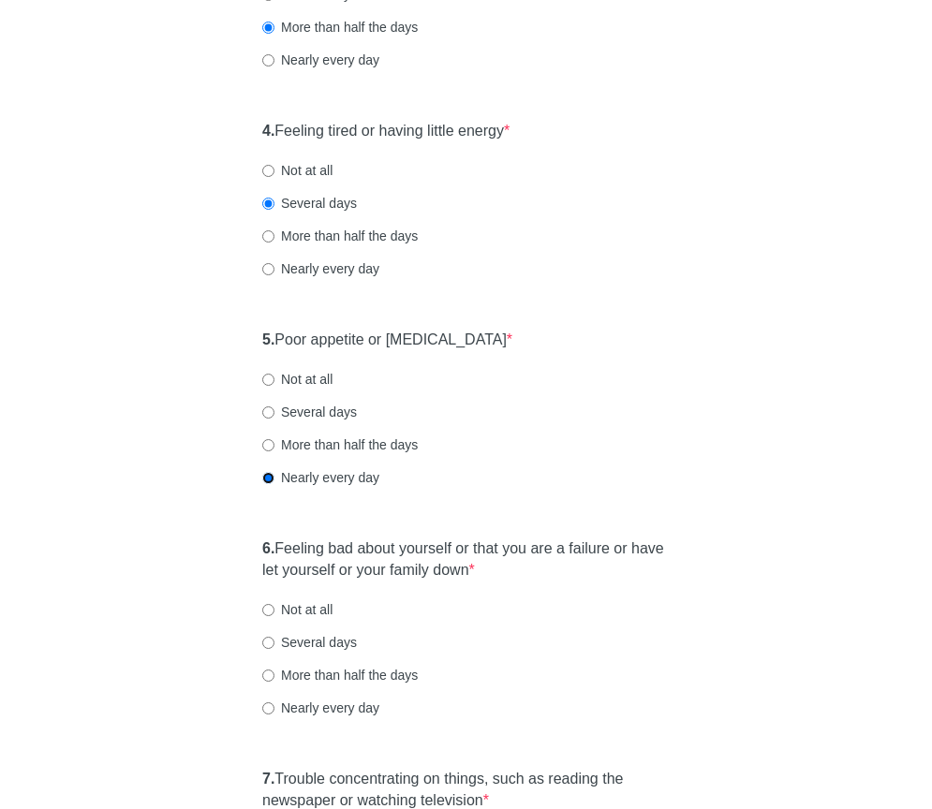
scroll to position [834, 0]
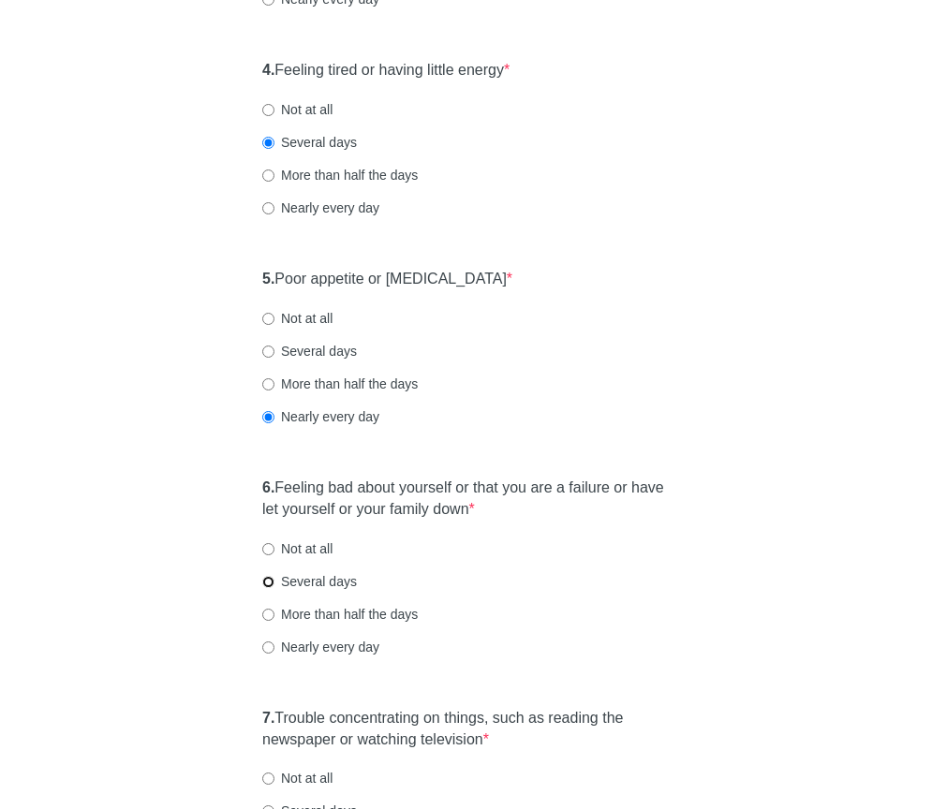
click at [271, 588] on input "Several days" at bounding box center [268, 582] width 12 height 12
radio input "true"
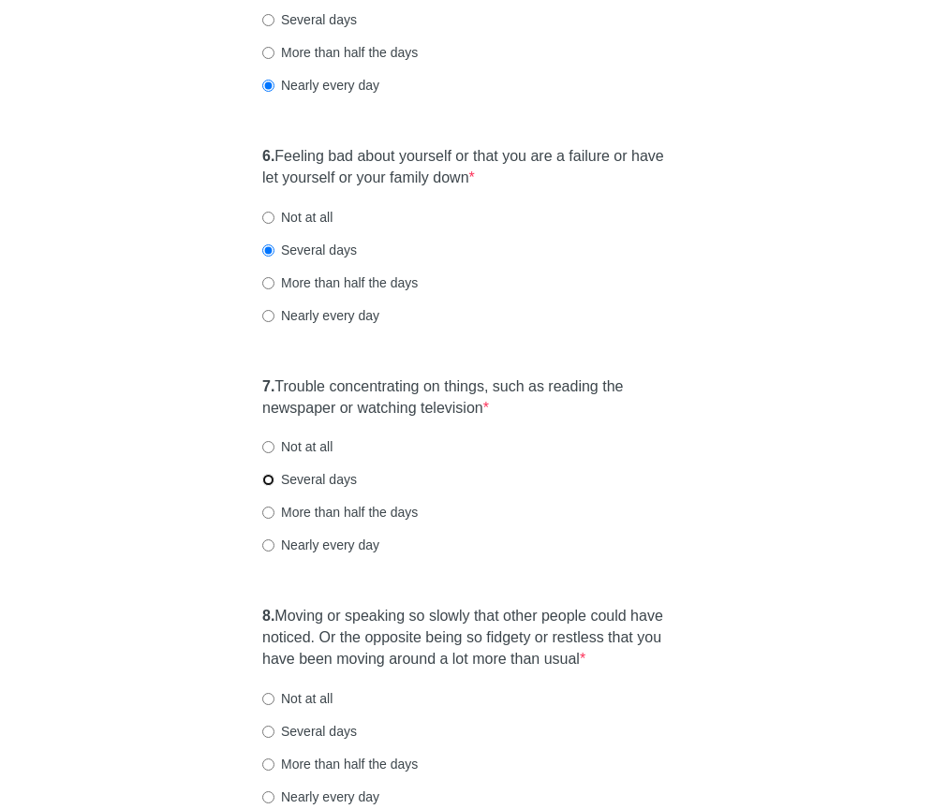
click at [265, 486] on input "Several days" at bounding box center [268, 480] width 12 height 12
radio input "true"
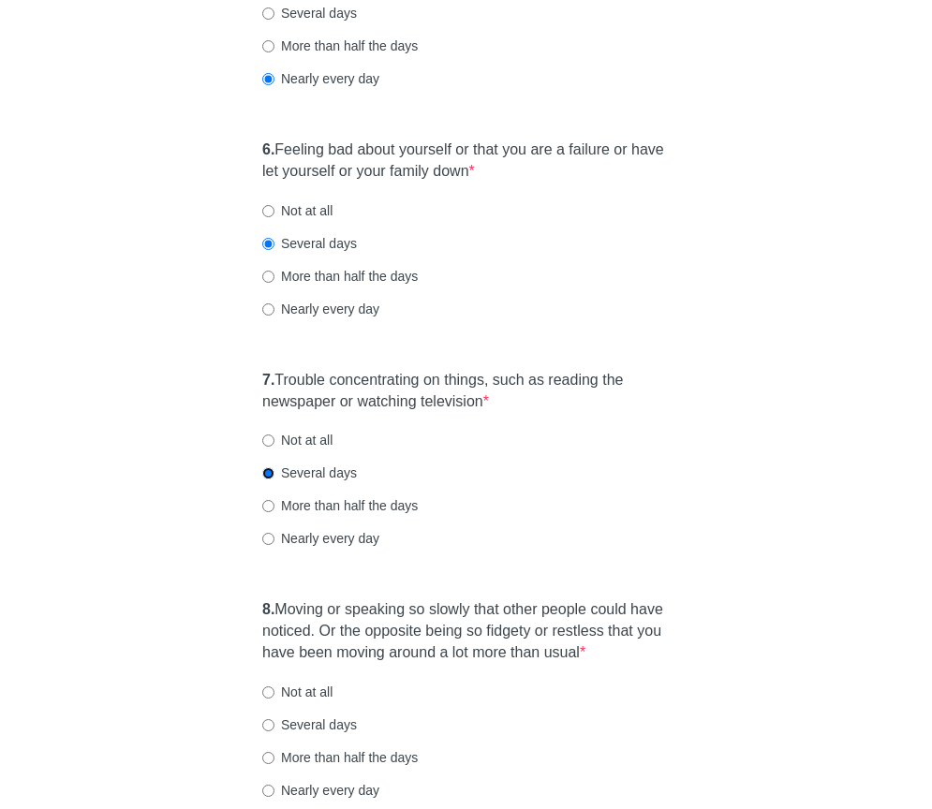
scroll to position [1460, 0]
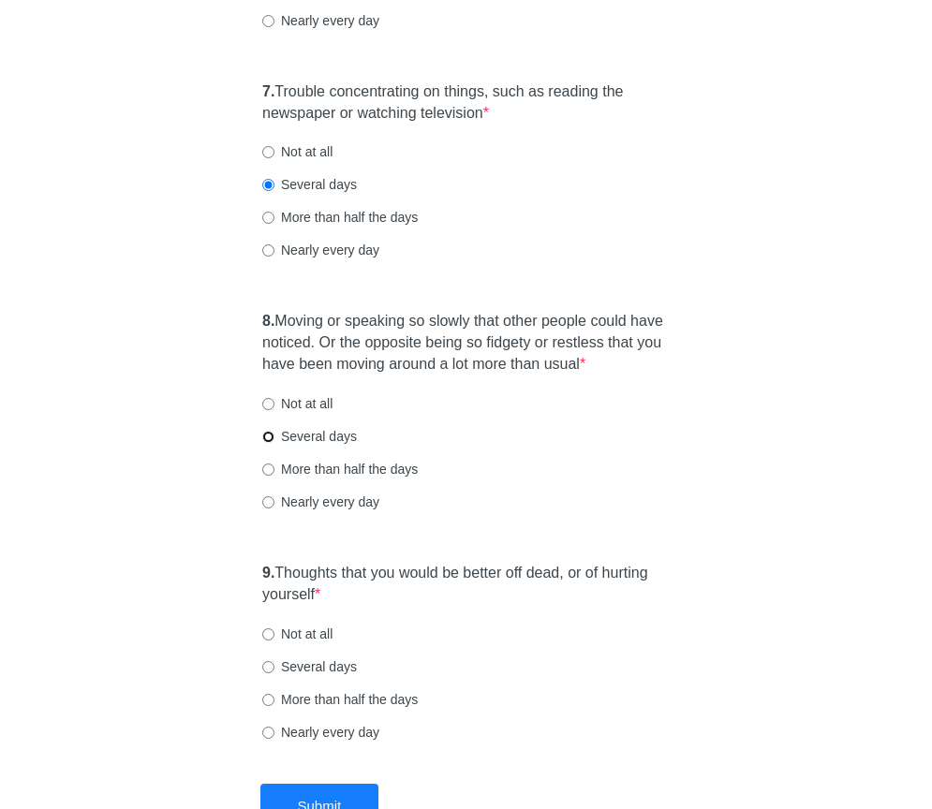
click at [265, 443] on input "Several days" at bounding box center [268, 437] width 12 height 12
radio input "true"
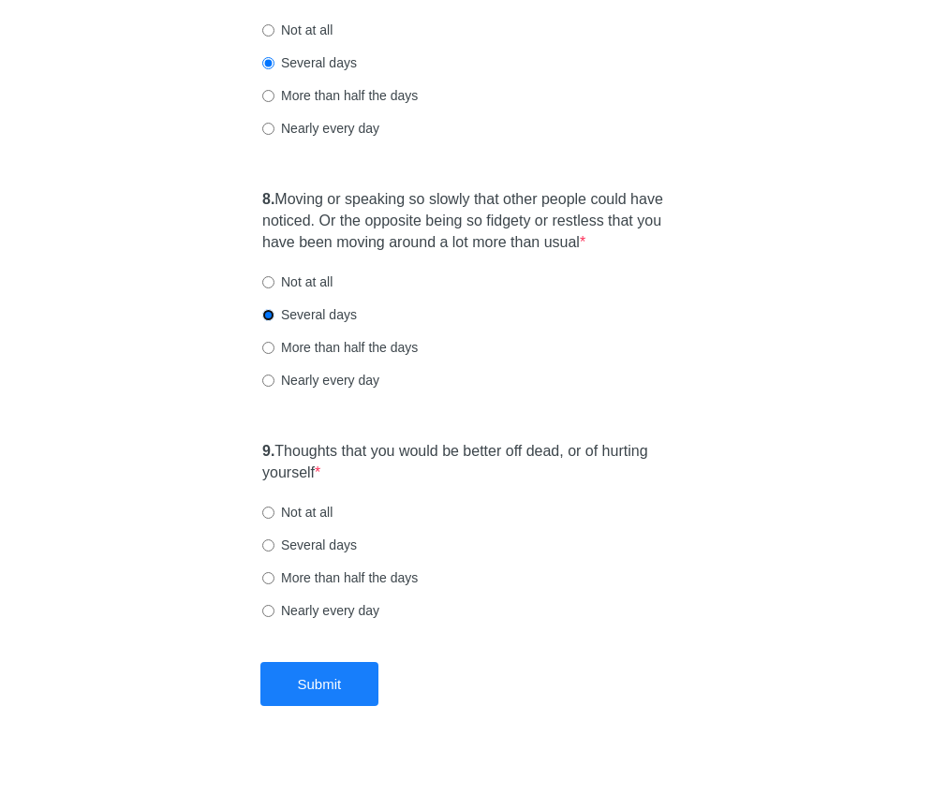
scroll to position [1586, 0]
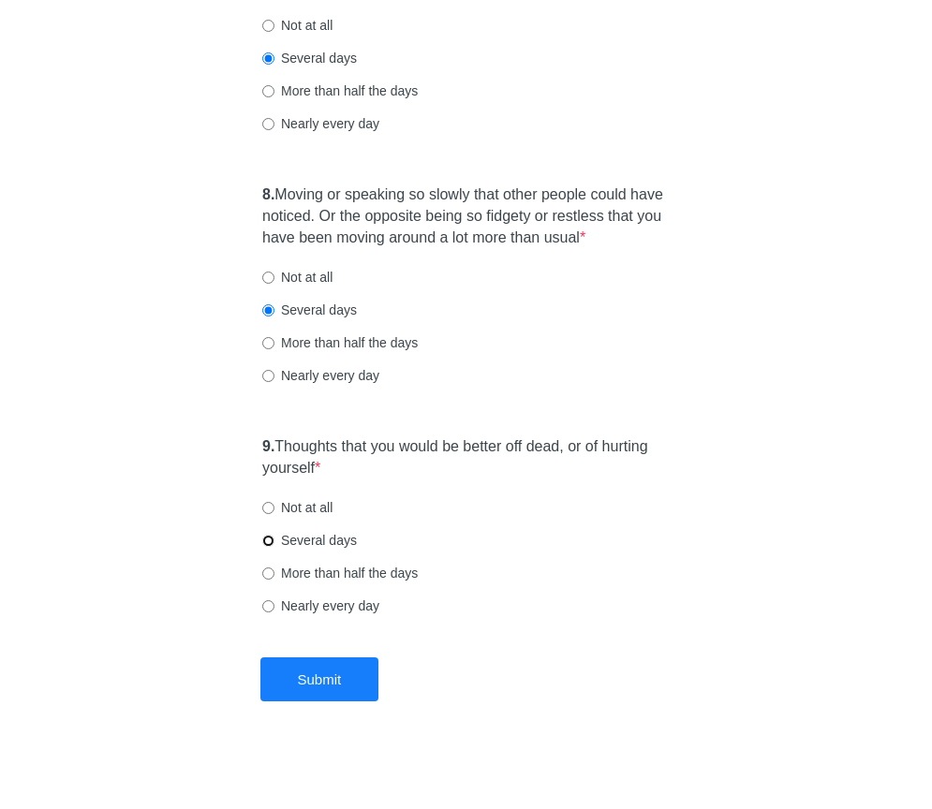
click at [271, 547] on input "Several days" at bounding box center [268, 541] width 12 height 12
radio input "true"
click at [477, 517] on div "Not at all" at bounding box center [465, 507] width 407 height 19
click at [330, 701] on button "Submit" at bounding box center [319, 679] width 119 height 44
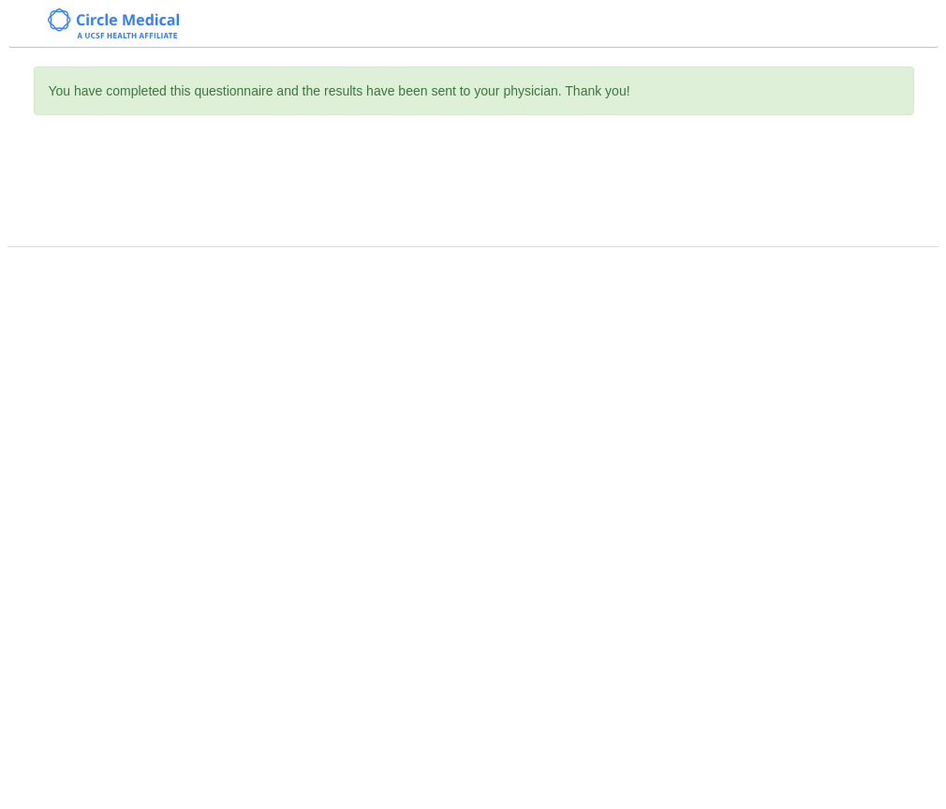
scroll to position [0, 0]
